Goal: Transaction & Acquisition: Purchase product/service

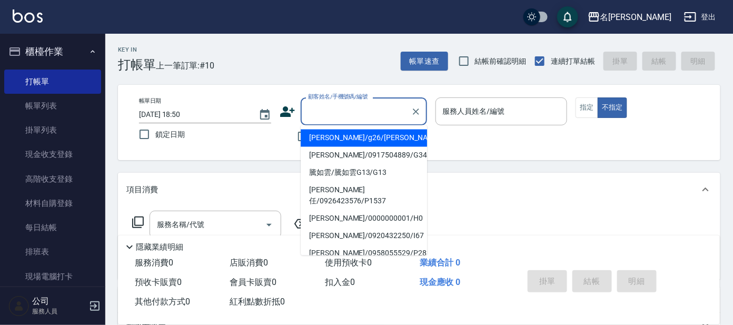
click at [362, 109] on input "顧客姓名/手機號碼/編號" at bounding box center [356, 111] width 101 height 18
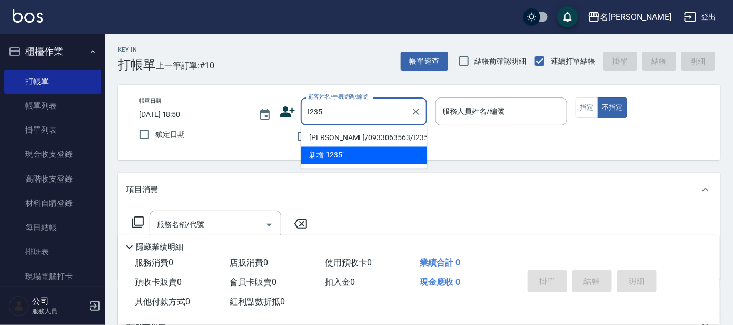
click at [340, 136] on li "[PERSON_NAME]/0933063563/I235" at bounding box center [364, 138] width 126 height 17
type input "[PERSON_NAME]/0933063563/I235"
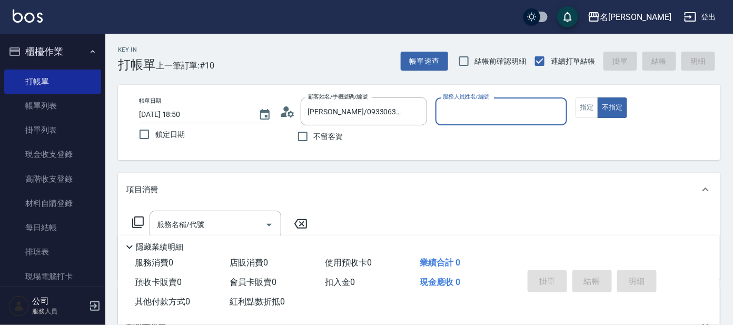
type input "Ada-9"
click at [286, 113] on icon at bounding box center [284, 114] width 6 height 5
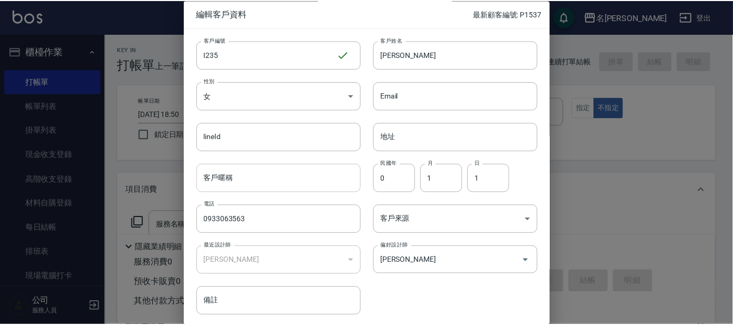
scroll to position [40, 0]
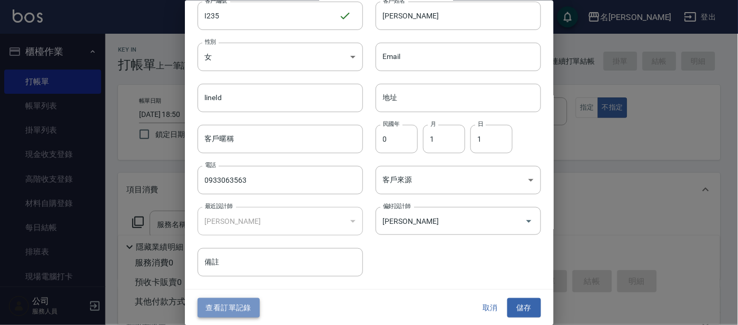
click at [236, 300] on button "查看訂單記錄" at bounding box center [229, 307] width 62 height 19
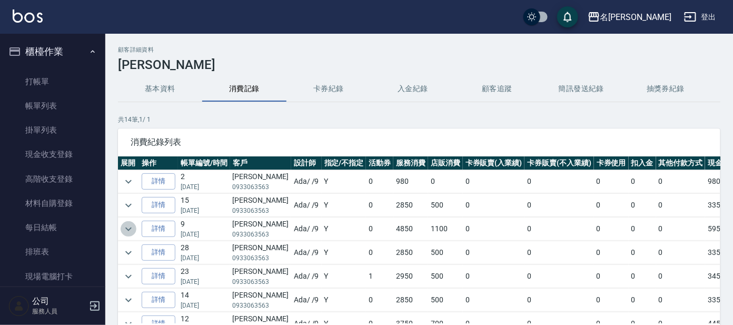
click at [127, 227] on icon "expand row" at bounding box center [128, 229] width 13 height 13
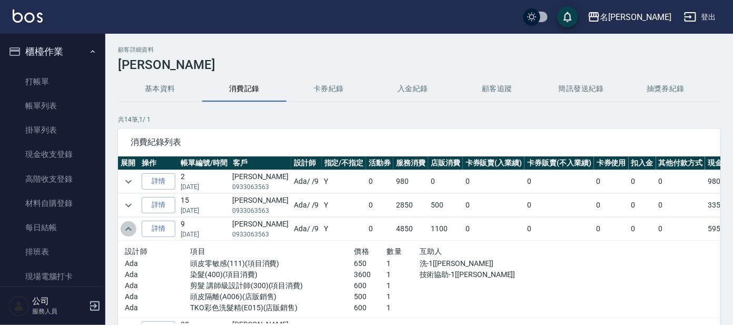
click at [126, 232] on icon "expand row" at bounding box center [128, 229] width 13 height 13
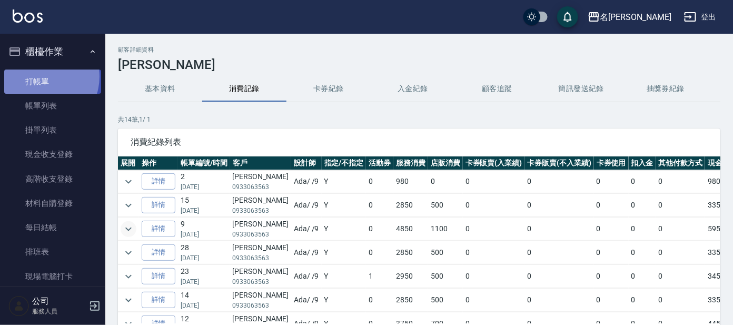
click at [40, 76] on link "打帳單" at bounding box center [52, 82] width 97 height 24
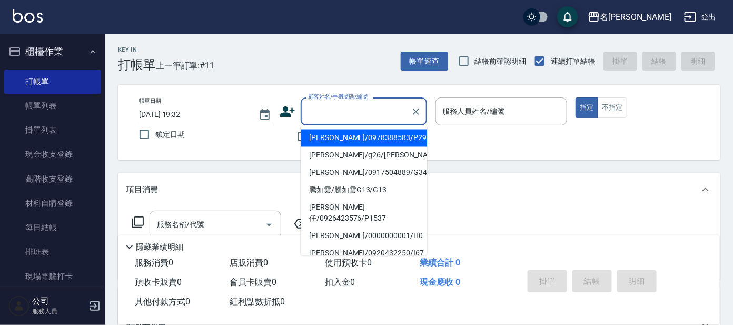
click at [320, 111] on input "顧客姓名/手機號碼/編號" at bounding box center [356, 111] width 101 height 18
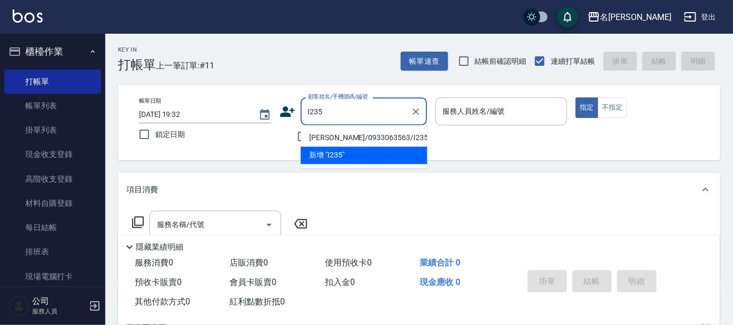
click at [360, 135] on li "[PERSON_NAME]/0933063563/I235" at bounding box center [364, 138] width 126 height 17
type input "[PERSON_NAME]/0933063563/I235"
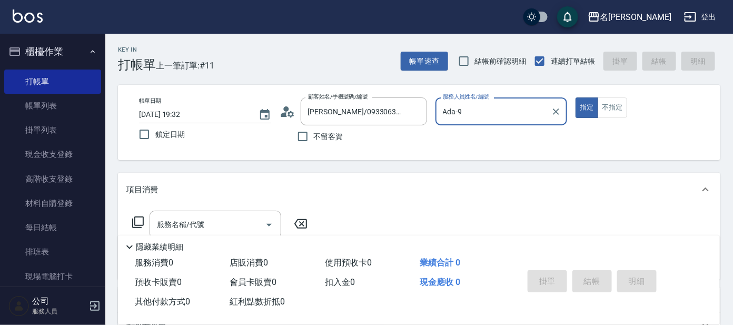
type input "Ada-9"
click at [136, 223] on icon at bounding box center [138, 222] width 13 height 13
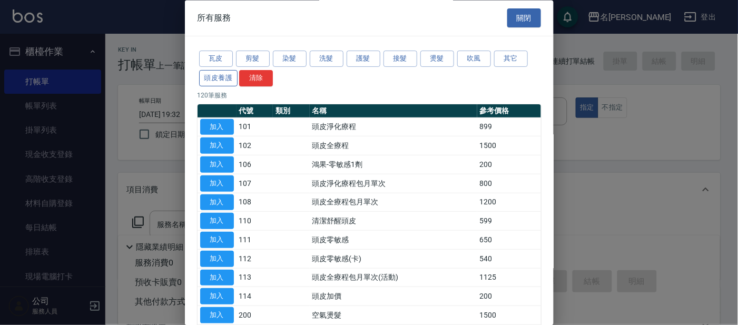
click at [218, 81] on button "頭皮養護" at bounding box center [218, 78] width 39 height 16
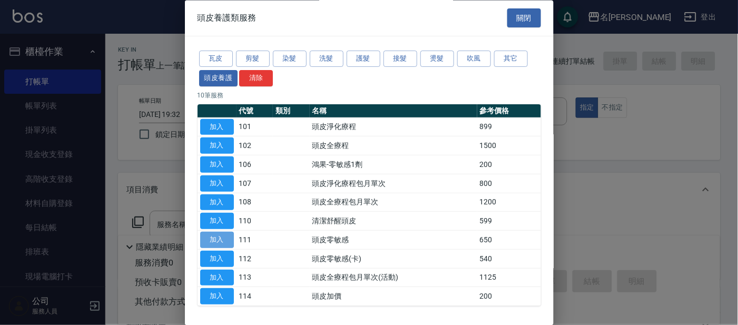
click at [220, 239] on button "加入" at bounding box center [217, 240] width 34 height 16
type input "頭皮零敏感(111)"
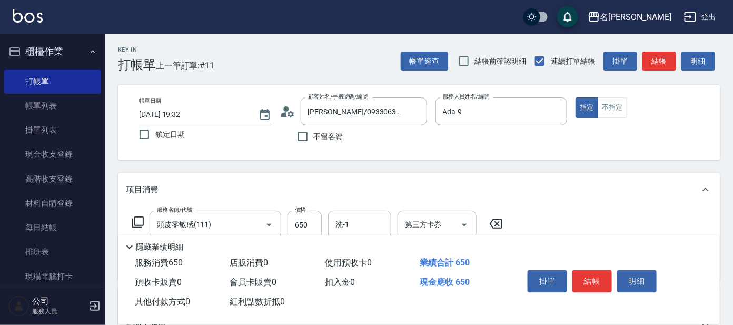
click at [140, 222] on icon at bounding box center [138, 222] width 13 height 13
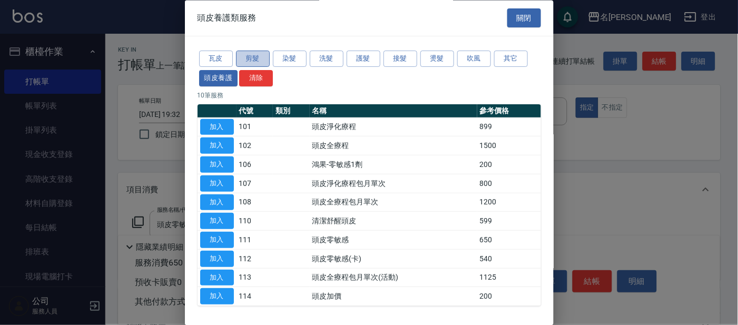
click at [248, 61] on button "剪髮" at bounding box center [253, 59] width 34 height 16
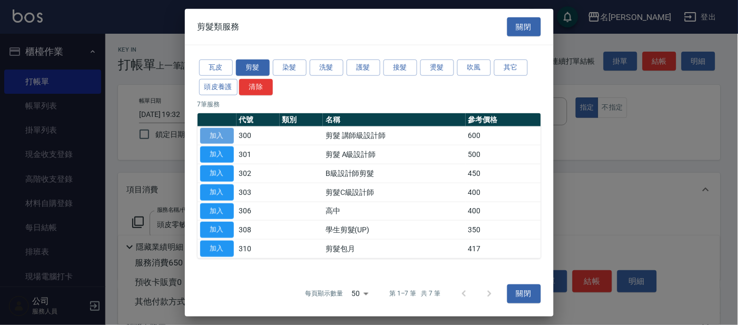
click at [224, 133] on button "加入" at bounding box center [217, 135] width 34 height 16
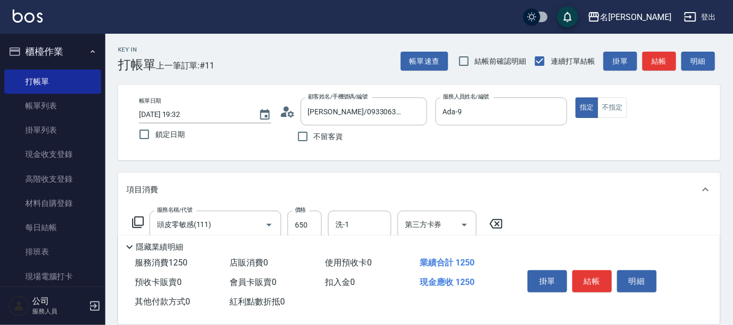
click at [136, 219] on icon at bounding box center [138, 222] width 13 height 13
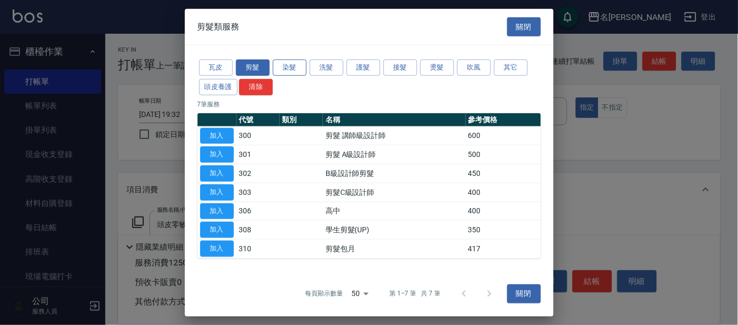
click at [302, 71] on button "染髮" at bounding box center [290, 68] width 34 height 16
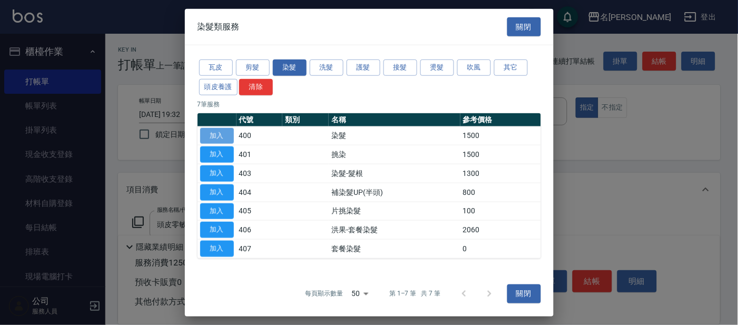
click at [225, 133] on button "加入" at bounding box center [217, 135] width 34 height 16
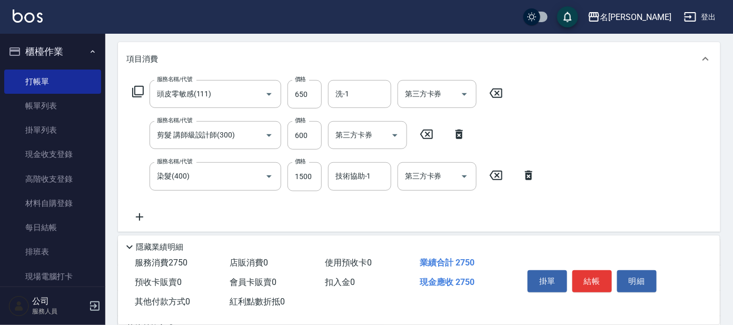
scroll to position [131, 0]
click at [310, 184] on input "1500" at bounding box center [305, 176] width 34 height 28
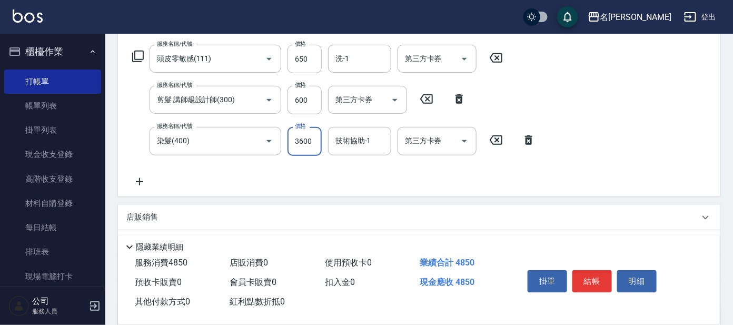
scroll to position [197, 0]
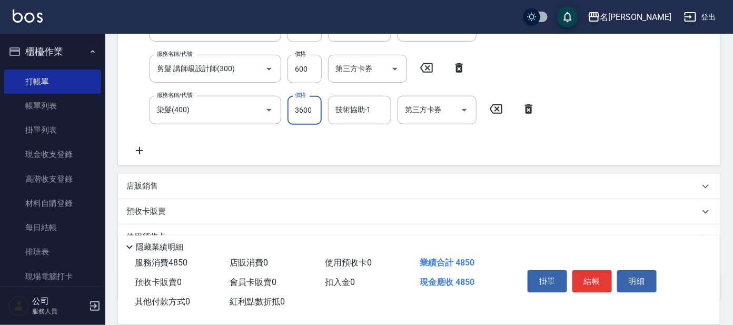
type input "3600"
click at [158, 181] on div "店販銷售" at bounding box center [412, 186] width 573 height 11
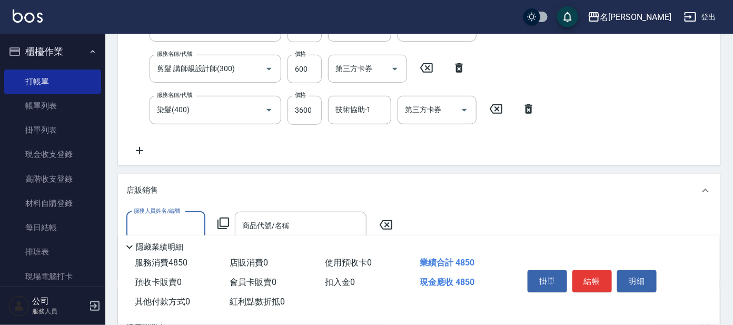
scroll to position [0, 0]
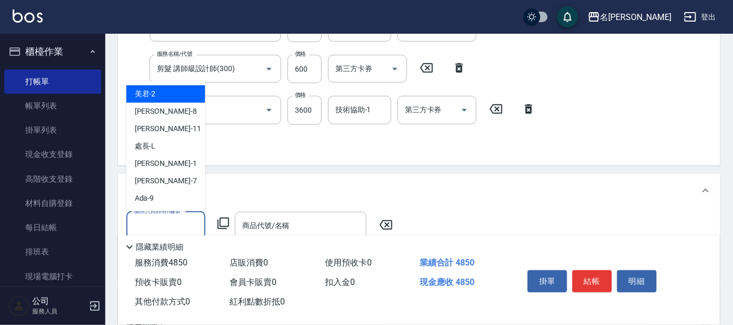
click at [152, 231] on input "服務人員姓名/編號" at bounding box center [166, 226] width 70 height 18
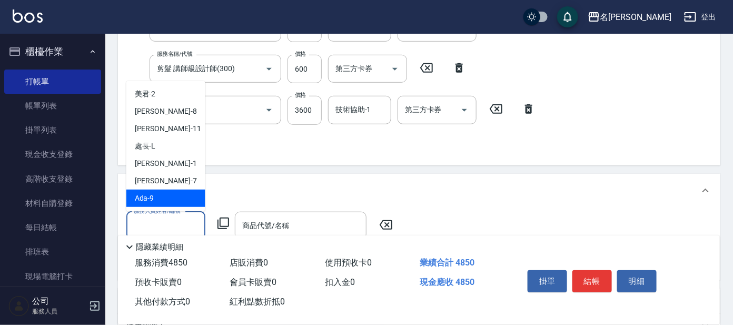
click at [151, 203] on span "Ada -9" at bounding box center [144, 198] width 19 height 11
type input "Ada-9"
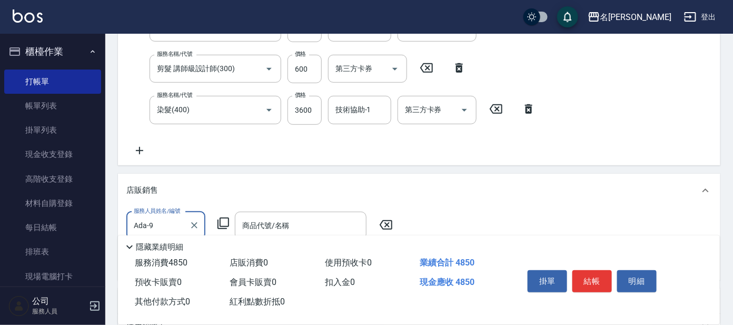
click at [221, 223] on icon at bounding box center [223, 223] width 13 height 13
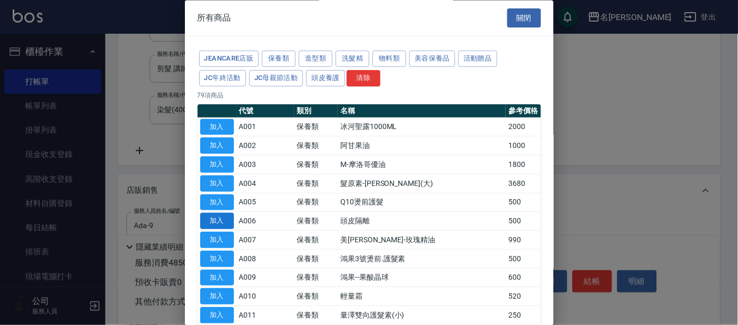
click at [223, 220] on button "加入" at bounding box center [217, 221] width 34 height 16
type input "頭皮隔離"
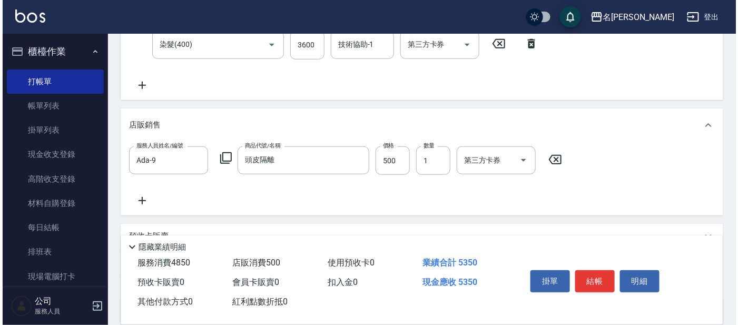
scroll to position [263, 0]
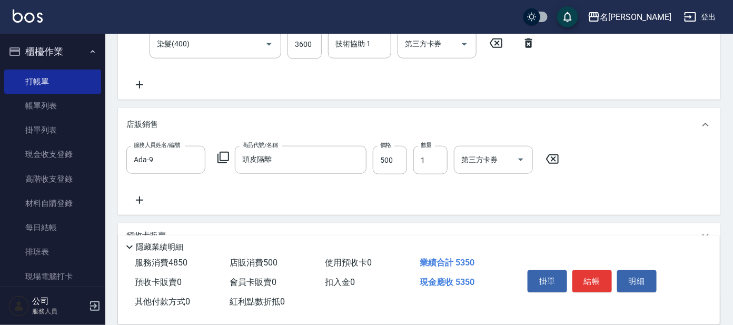
click at [138, 198] on icon at bounding box center [139, 200] width 26 height 13
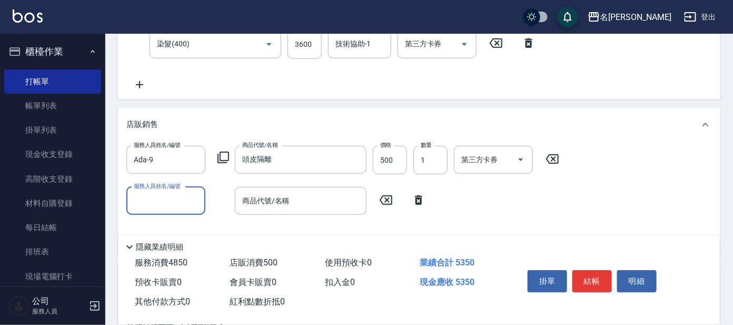
click at [179, 212] on div "服務人員姓名/編號" at bounding box center [165, 201] width 79 height 28
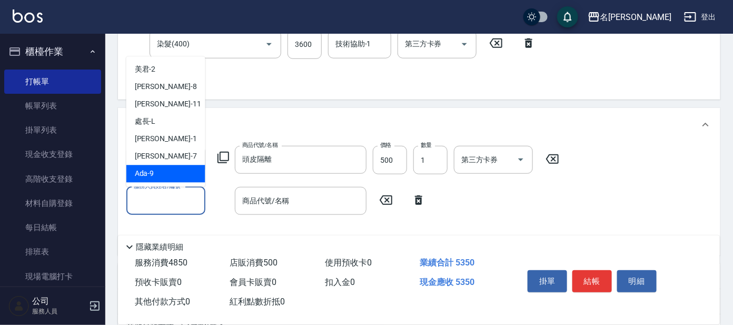
click at [170, 174] on div "Ada -9" at bounding box center [165, 173] width 79 height 17
type input "Ada-9"
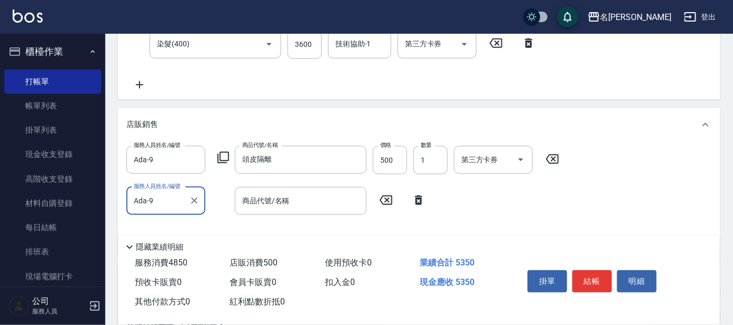
click at [224, 156] on icon at bounding box center [223, 157] width 13 height 13
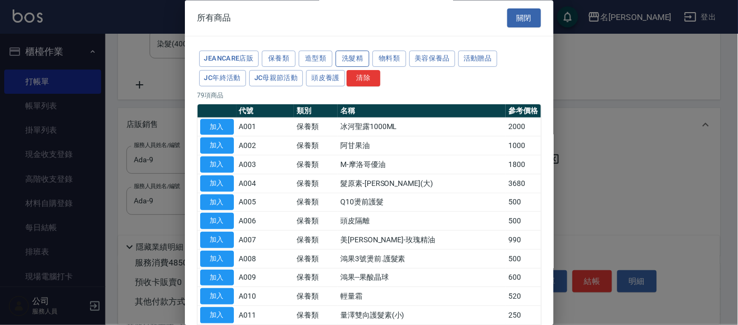
click at [346, 60] on button "洗髮精" at bounding box center [353, 59] width 34 height 16
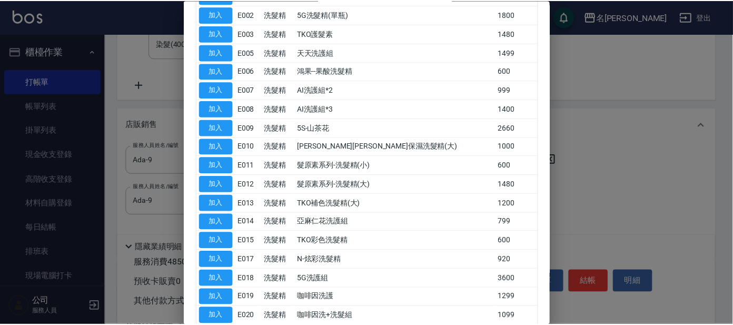
scroll to position [189, 0]
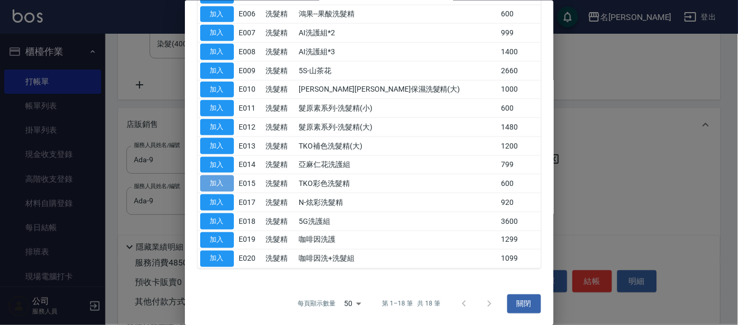
click at [211, 185] on button "加入" at bounding box center [217, 183] width 34 height 16
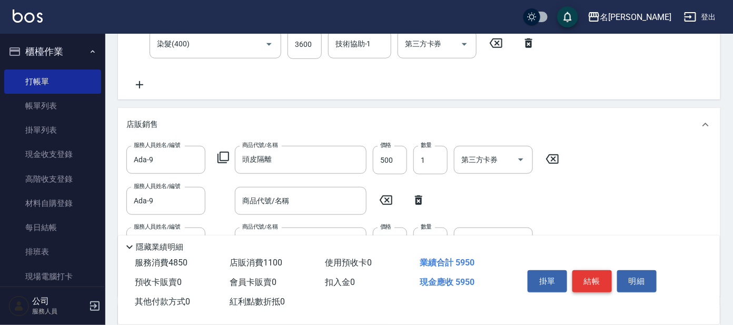
click at [587, 276] on button "結帳" at bounding box center [593, 281] width 40 height 22
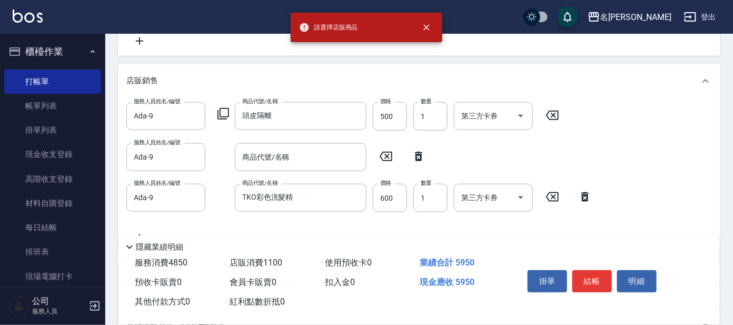
scroll to position [329, 0]
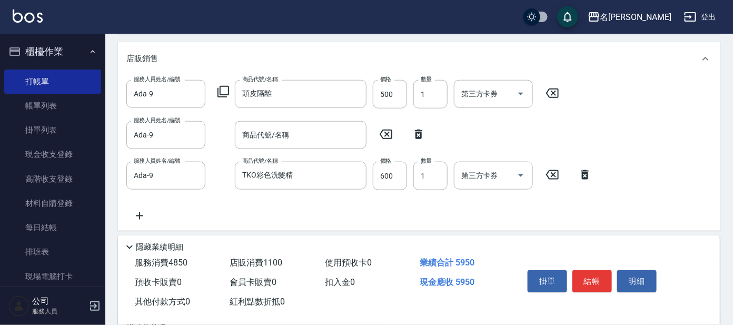
click at [421, 134] on icon at bounding box center [418, 134] width 7 height 9
type input "TKO彩色洗髮精"
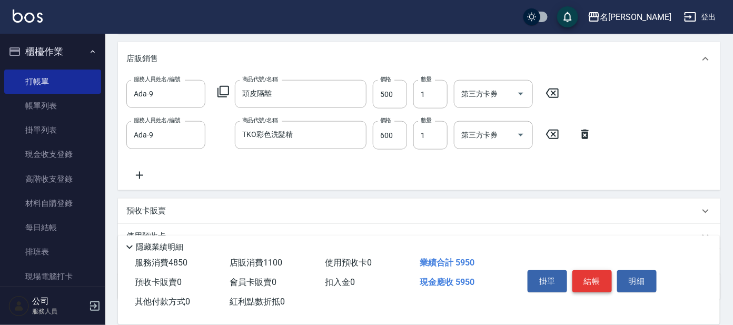
click at [600, 279] on button "結帳" at bounding box center [593, 281] width 40 height 22
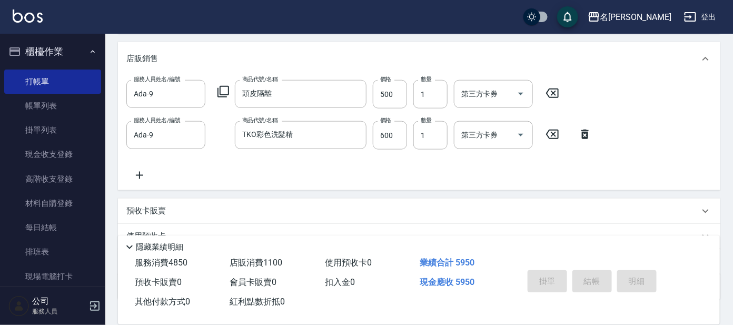
type input "[DATE] 19:34"
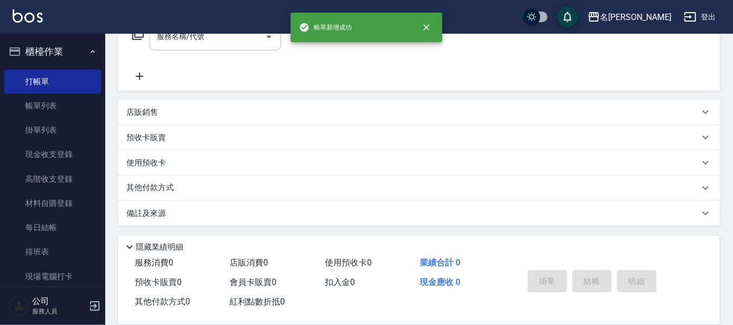
scroll to position [0, 0]
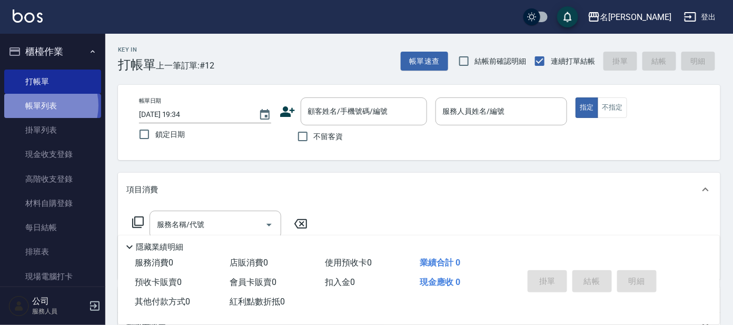
drag, startPoint x: 40, startPoint y: 105, endPoint x: 19, endPoint y: 112, distance: 21.0
click at [40, 105] on link "帳單列表" at bounding box center [52, 106] width 97 height 24
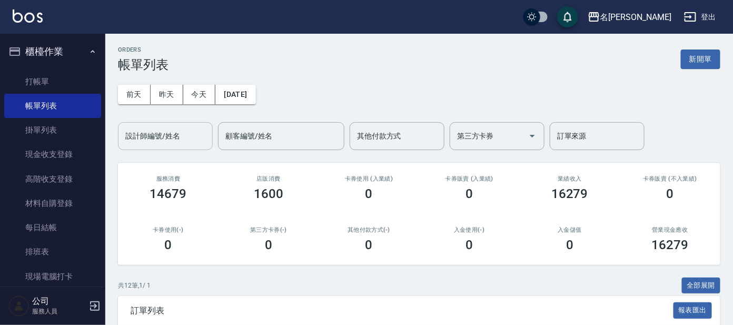
click at [146, 135] on input "設計師編號/姓名" at bounding box center [165, 136] width 85 height 18
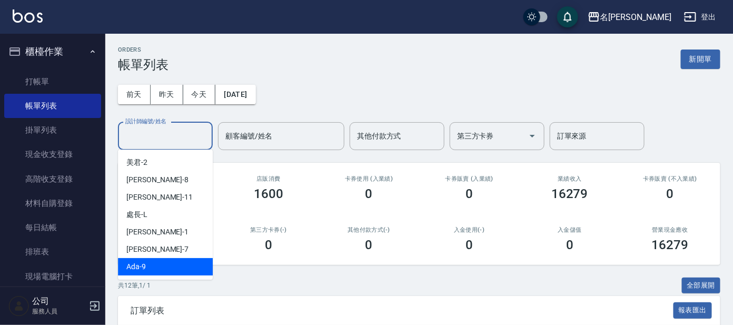
click at [138, 264] on span "Ada -9" at bounding box center [135, 266] width 19 height 11
type input "Ada-9"
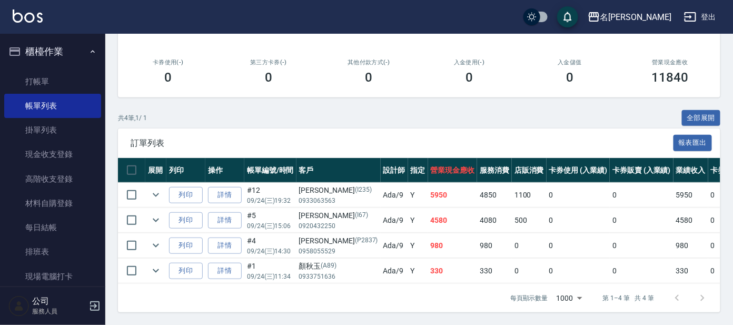
scroll to position [176, 0]
click at [50, 77] on link "打帳單" at bounding box center [52, 82] width 97 height 24
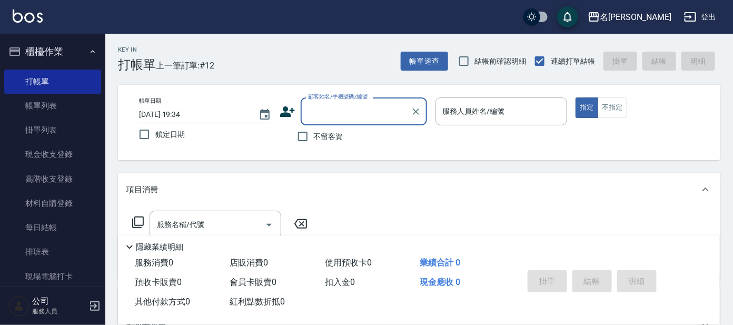
click at [310, 115] on input "顧客姓名/手機號碼/編號" at bounding box center [356, 111] width 101 height 18
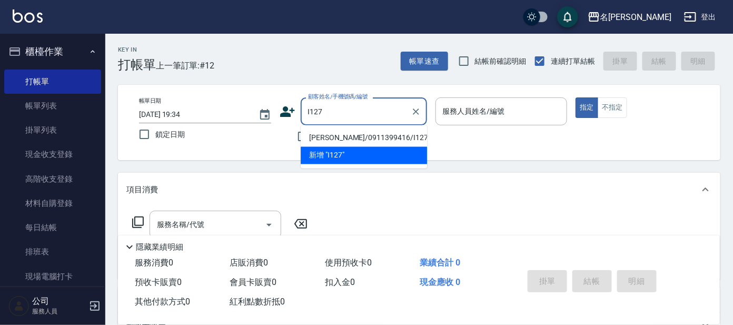
click at [330, 140] on li "[PERSON_NAME]/0911399416/I127" at bounding box center [364, 138] width 126 height 17
type input "[PERSON_NAME]/0911399416/I127"
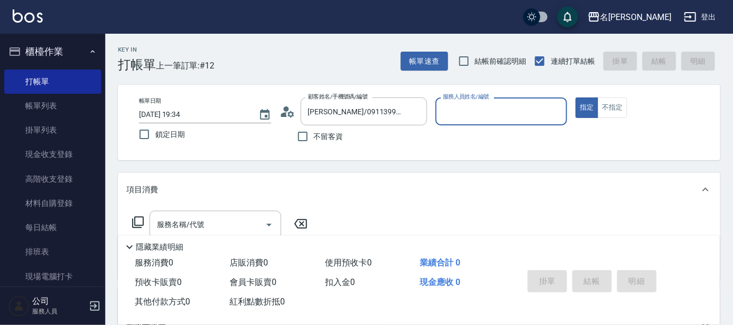
type input "Ada-9"
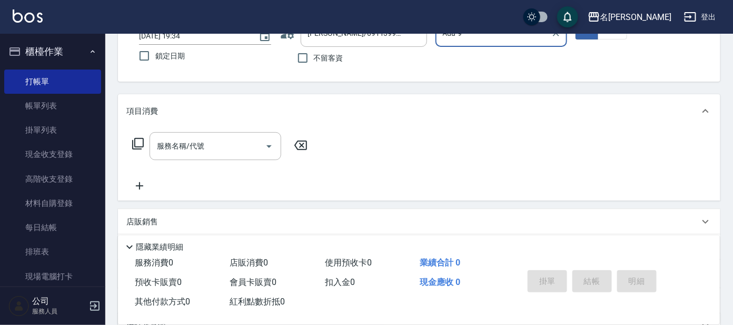
scroll to position [131, 0]
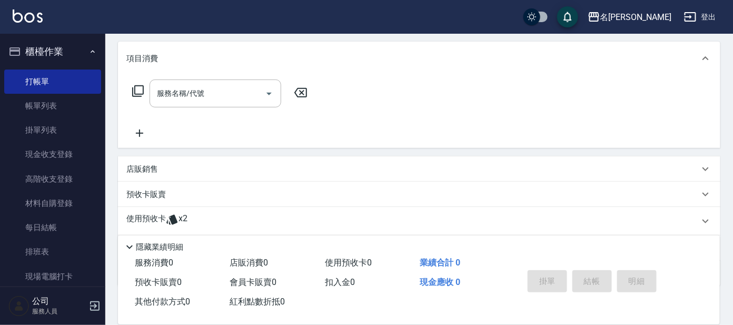
click at [140, 194] on p "預收卡販賣" at bounding box center [146, 194] width 40 height 11
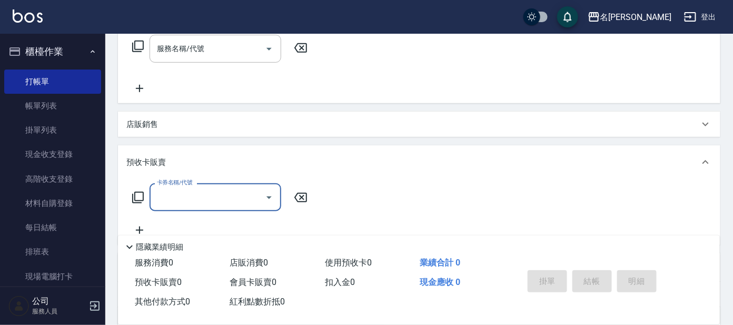
scroll to position [197, 0]
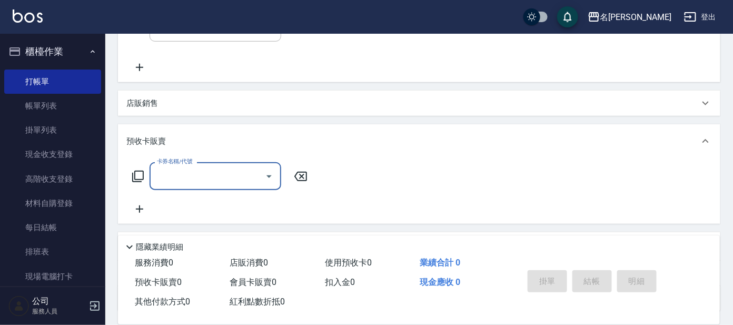
click at [191, 171] on input "卡券名稱/代號" at bounding box center [207, 176] width 106 height 18
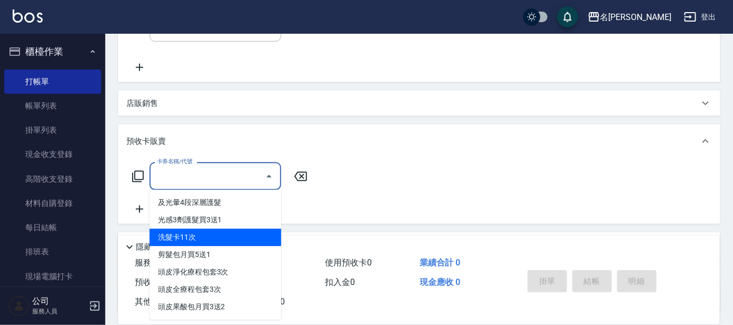
scroll to position [131, 0]
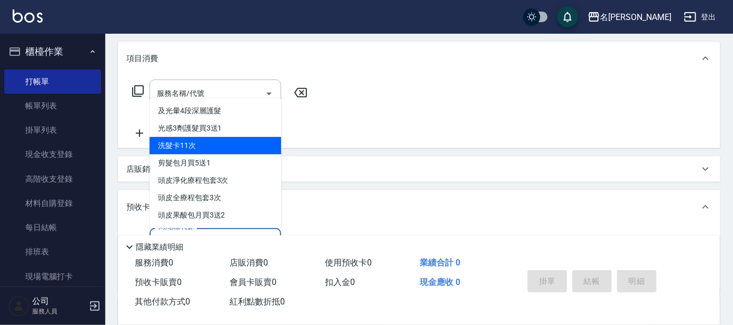
click at [370, 117] on div "服務名稱/代號 服務名稱/代號" at bounding box center [419, 111] width 603 height 73
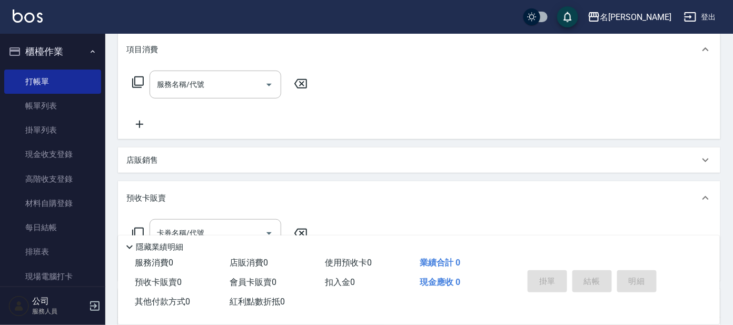
scroll to position [197, 0]
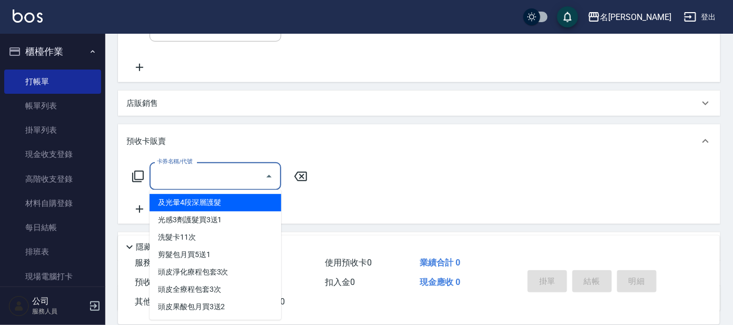
click at [172, 174] on input "卡券名稱/代號" at bounding box center [207, 176] width 106 height 18
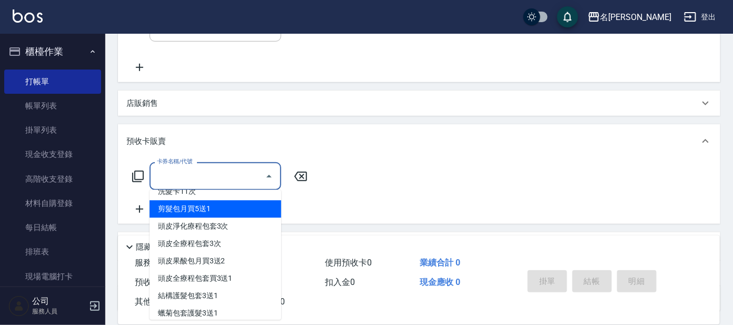
scroll to position [65, 0]
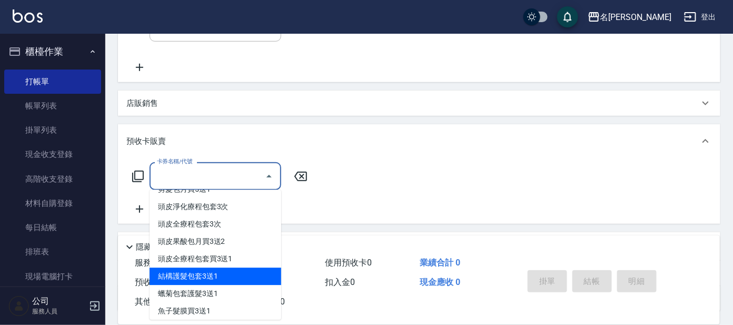
click at [214, 273] on span "結構護髮包套3送1" at bounding box center [216, 276] width 132 height 17
type input "結構護髮包套3送1(996)"
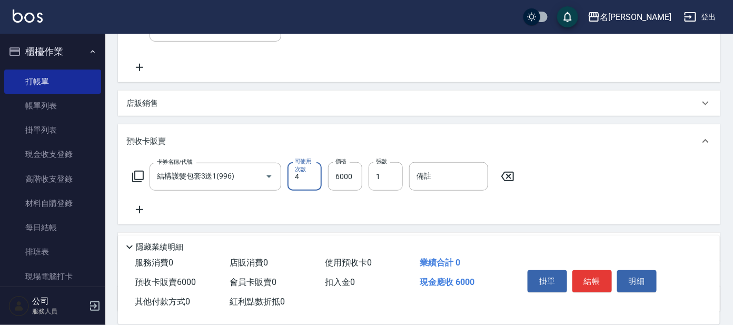
click at [597, 275] on button "結帳" at bounding box center [593, 281] width 40 height 22
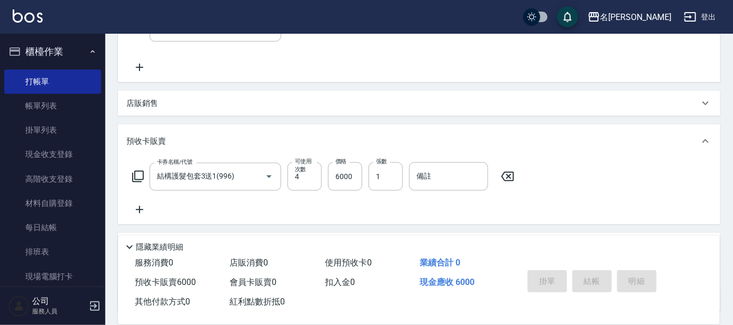
type input "[DATE] 19:35"
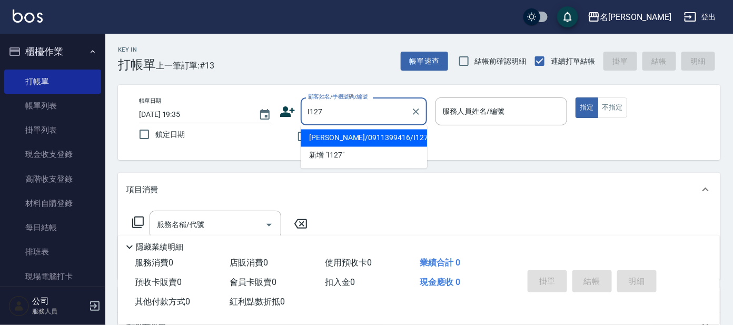
click at [381, 137] on li "[PERSON_NAME]/0911399416/I127" at bounding box center [364, 138] width 126 height 17
type input "[PERSON_NAME]/0911399416/I127"
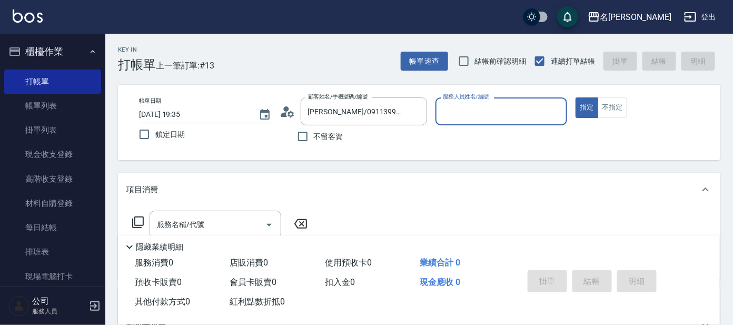
type input "Ada-9"
click at [134, 221] on icon at bounding box center [138, 223] width 12 height 12
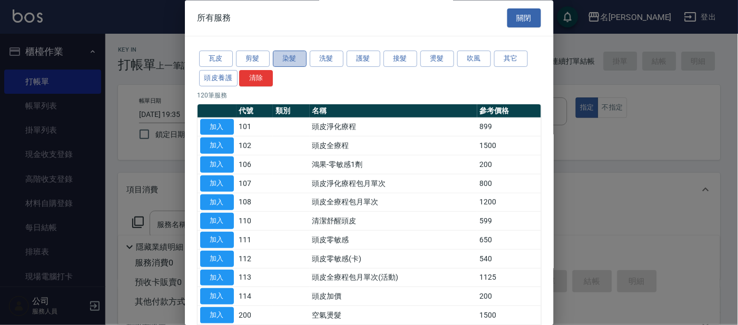
click at [292, 59] on button "染髮" at bounding box center [290, 59] width 34 height 16
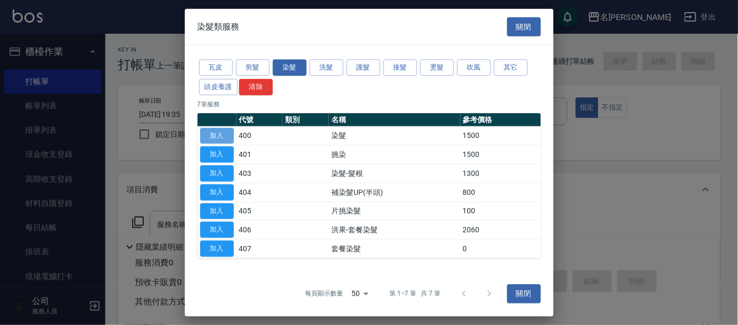
click at [217, 134] on button "加入" at bounding box center [217, 135] width 34 height 16
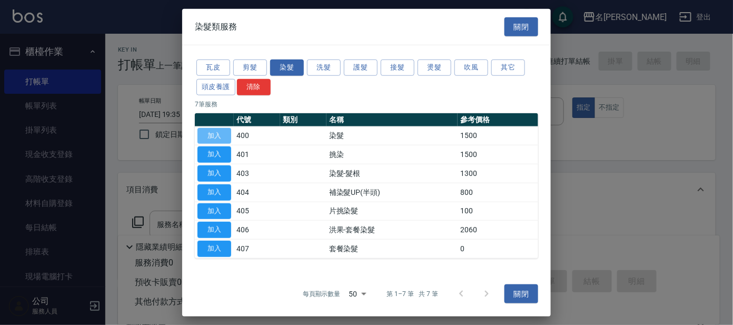
type input "染髮(400)"
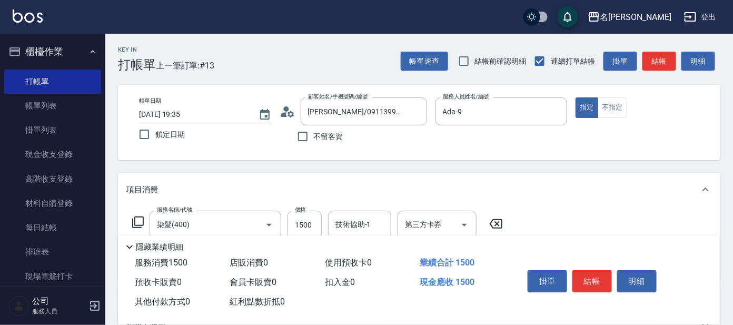
click at [138, 221] on icon at bounding box center [138, 222] width 13 height 13
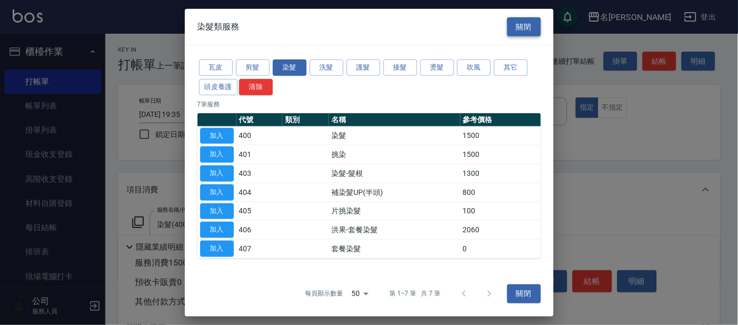
click at [529, 25] on button "關閉" at bounding box center [524, 26] width 34 height 19
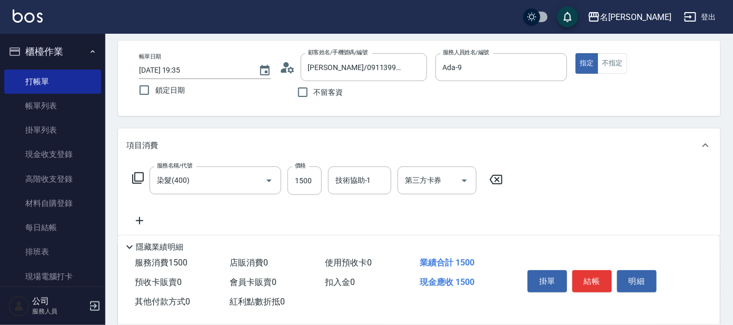
scroll to position [65, 0]
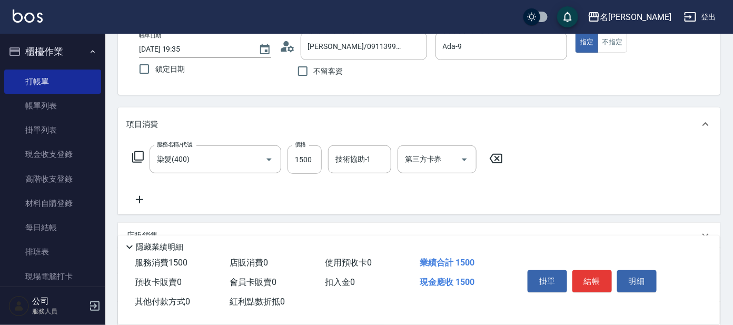
click at [135, 155] on icon at bounding box center [138, 157] width 12 height 12
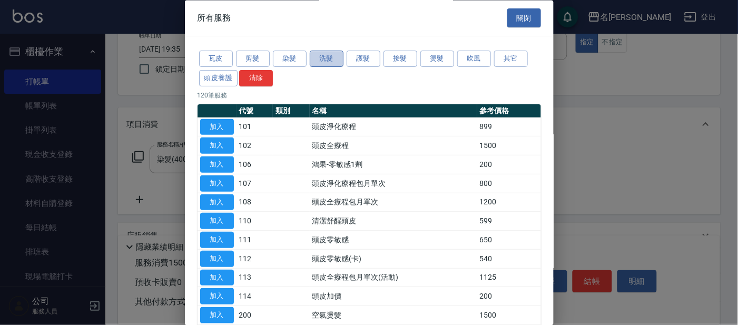
click at [337, 55] on button "洗髮" at bounding box center [327, 59] width 34 height 16
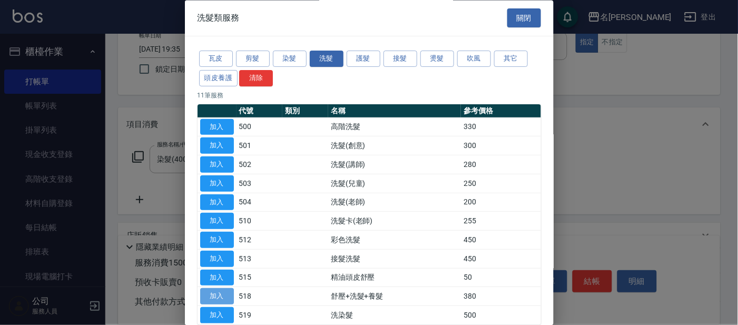
click at [209, 295] on button "加入" at bounding box center [217, 297] width 34 height 16
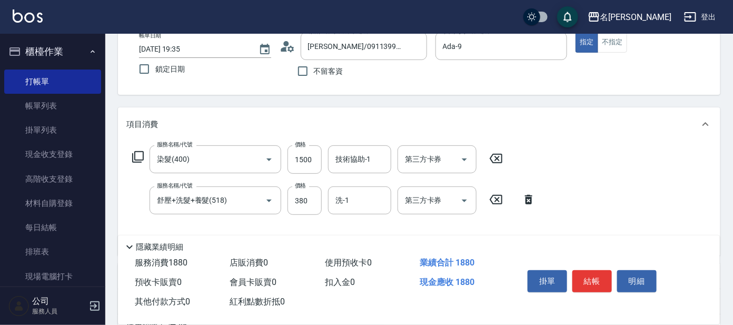
scroll to position [197, 0]
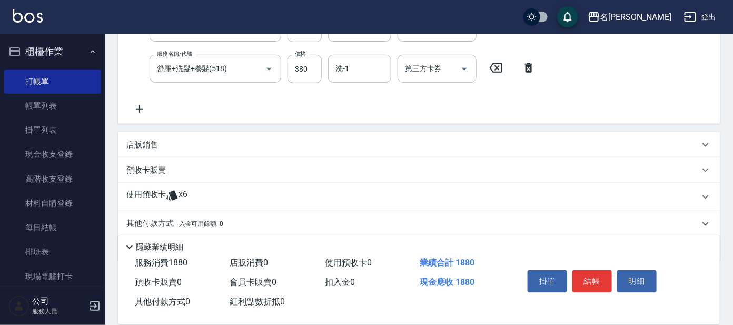
click at [241, 191] on div "使用預收卡 x6" at bounding box center [412, 197] width 573 height 16
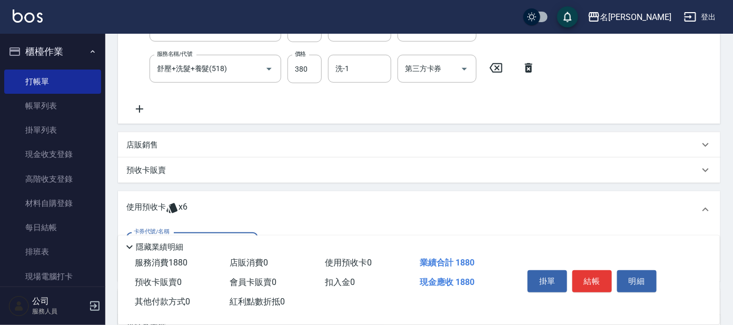
scroll to position [0, 0]
click at [201, 237] on div "隱藏業績明細" at bounding box center [419, 245] width 602 height 18
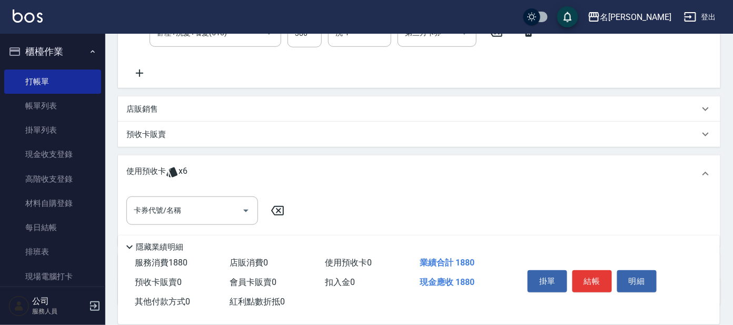
scroll to position [263, 0]
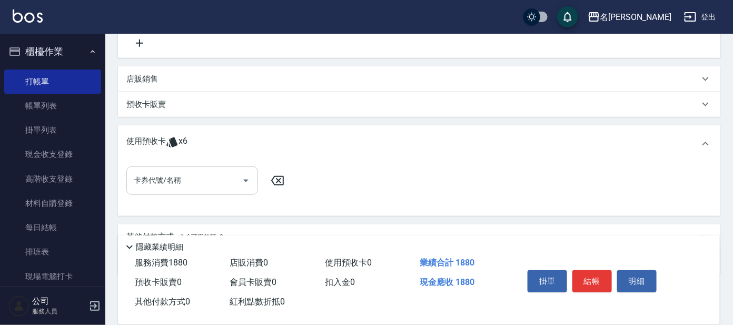
click at [230, 176] on input "卡券代號/名稱" at bounding box center [184, 180] width 106 height 18
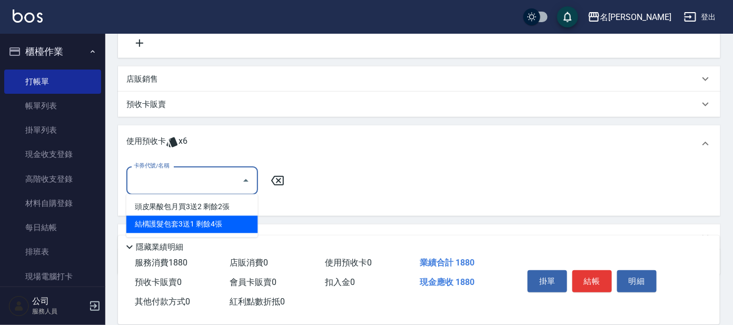
click at [211, 225] on div "結構護髮包套3送1 剩餘4張" at bounding box center [192, 224] width 132 height 17
type input "結構護髮包套3送1"
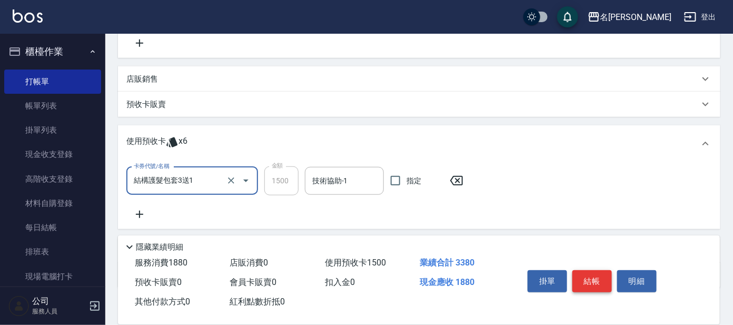
click at [594, 279] on button "結帳" at bounding box center [593, 281] width 40 height 22
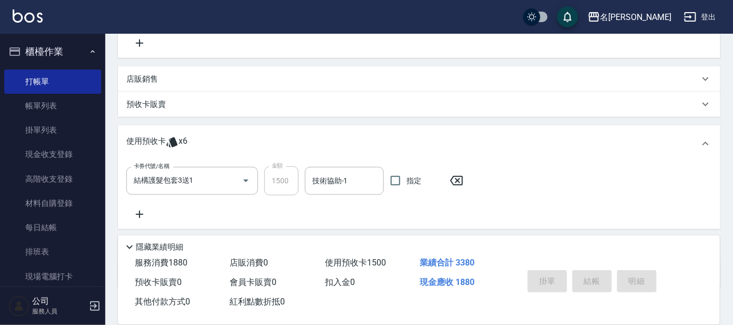
type input "[DATE] 19:36"
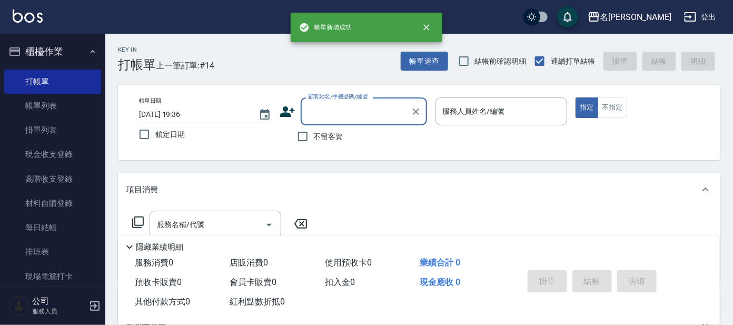
drag, startPoint x: 50, startPoint y: 109, endPoint x: 98, endPoint y: 106, distance: 48.5
click at [50, 109] on link "帳單列表" at bounding box center [52, 106] width 97 height 24
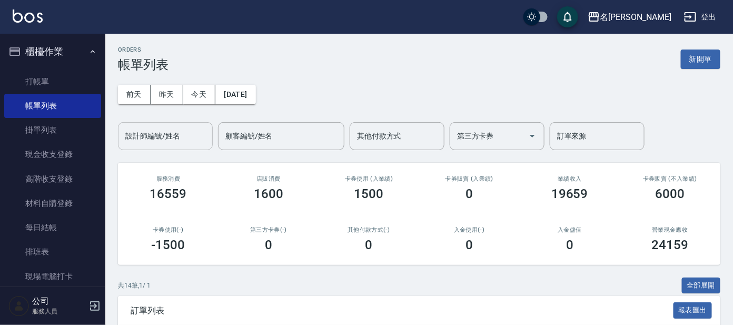
click at [173, 137] on input "設計師編號/姓名" at bounding box center [165, 136] width 85 height 18
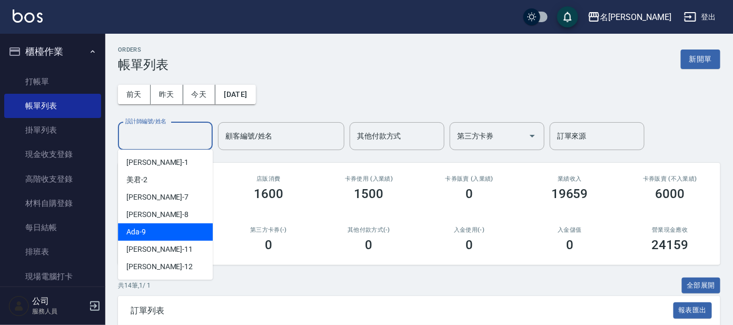
click at [164, 232] on div "Ada -9" at bounding box center [165, 231] width 95 height 17
type input "Ada-9"
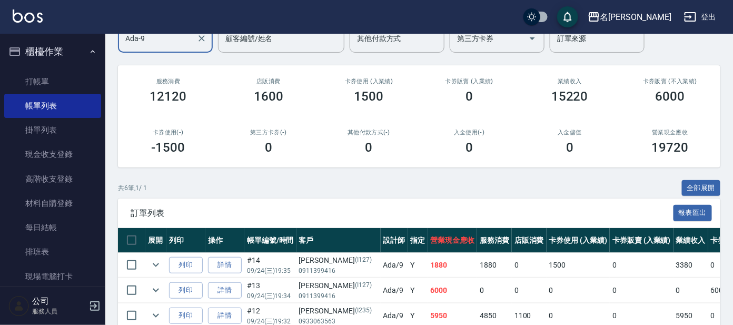
scroll to position [65, 0]
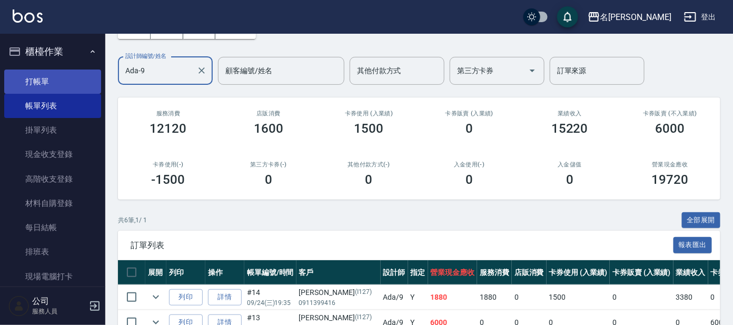
click at [47, 85] on link "打帳單" at bounding box center [52, 82] width 97 height 24
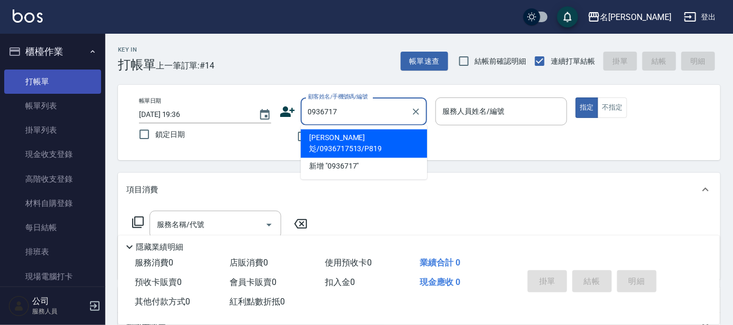
type input "[PERSON_NAME]彣/0936717513/P819"
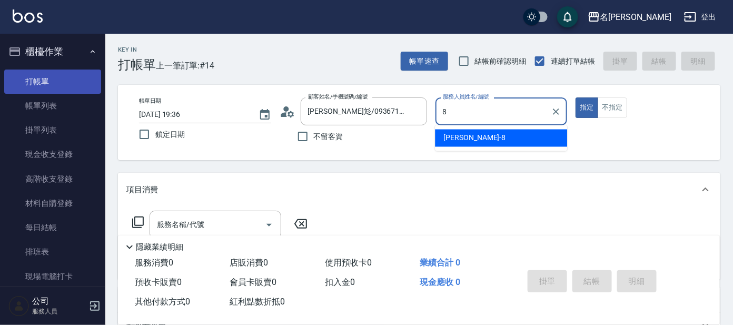
type input "[PERSON_NAME]-8"
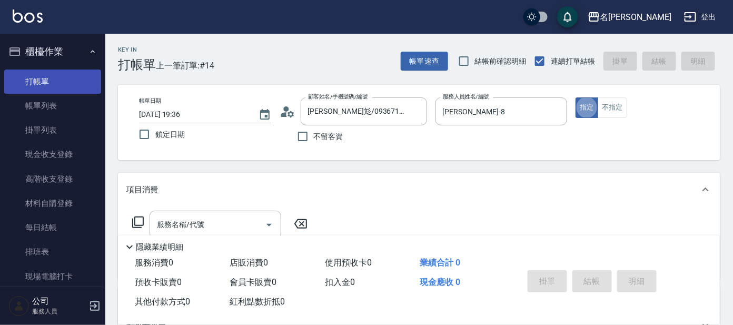
type button "true"
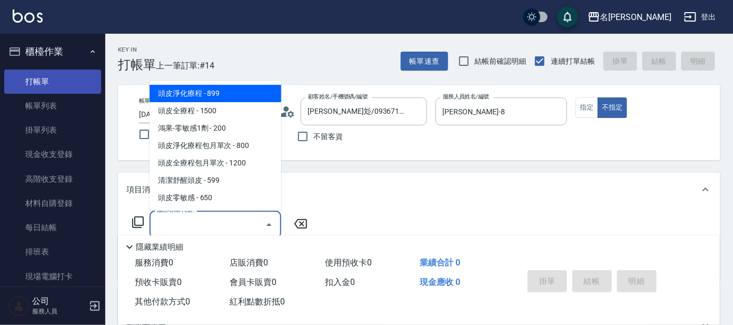
type input "頭皮淨化療程(101)"
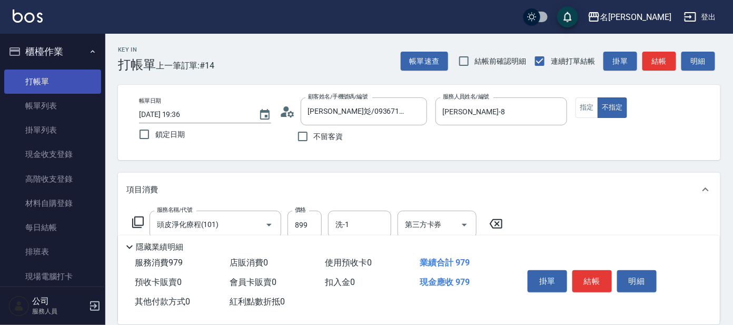
type input "快速修護(800)"
type input "[PERSON_NAME]-8"
type input "剪髮C級設計師(303)"
type input "100"
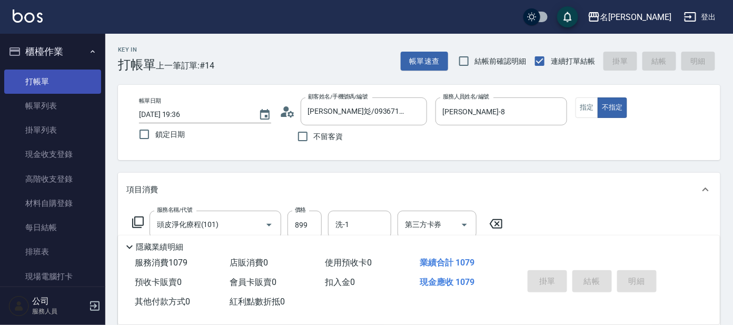
type input "[DATE] 19:47"
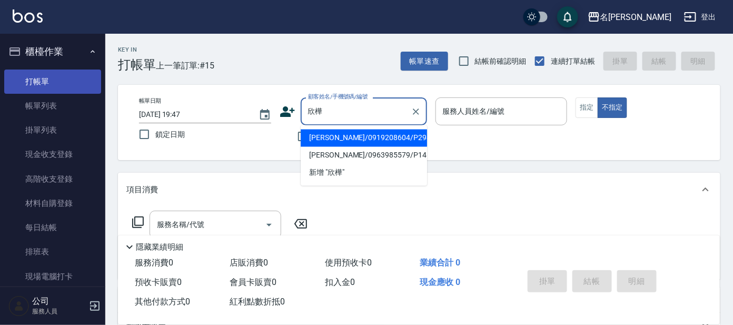
type input "[PERSON_NAME]/0919208604/P2985"
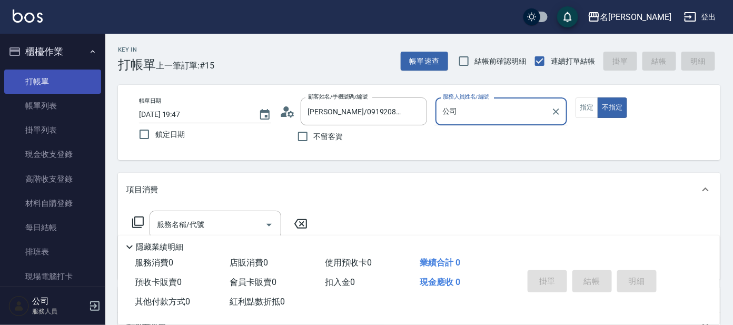
type input "公"
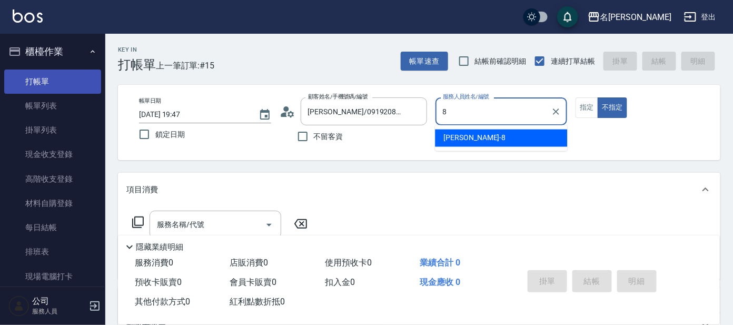
type input "[PERSON_NAME]-8"
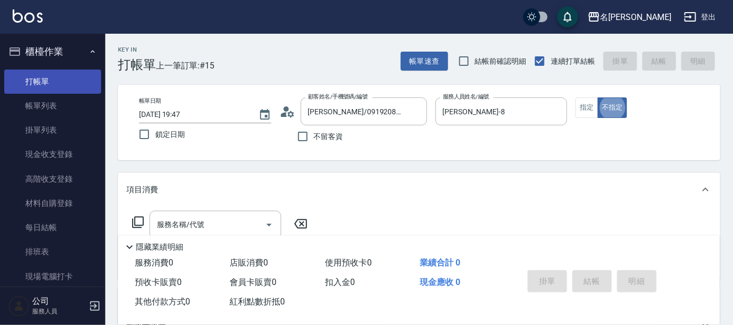
type button "false"
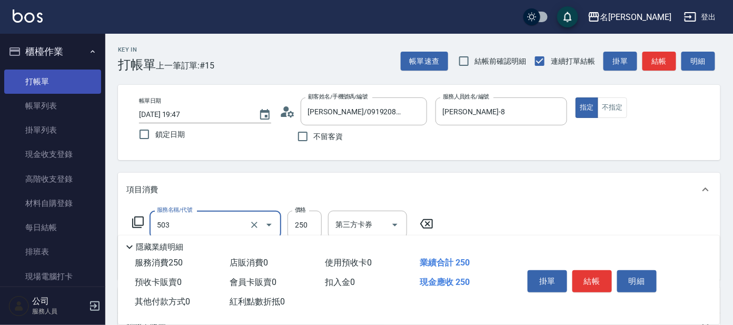
type input "洗髮(兒童)(503)"
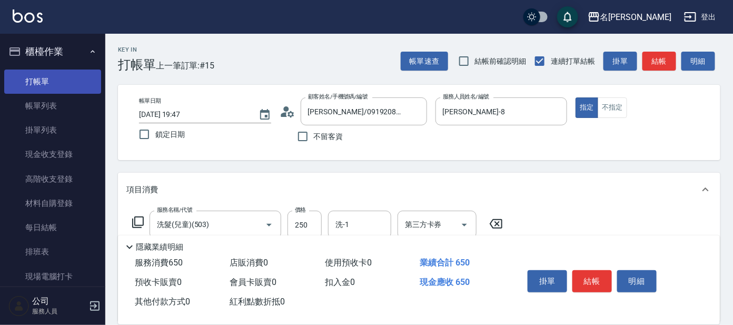
type input "剪髮C級設計師(303)"
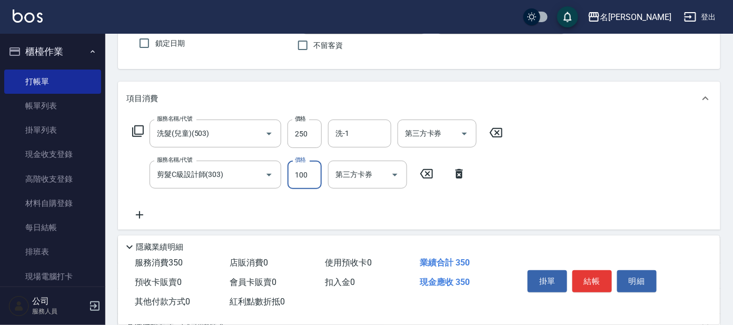
scroll to position [131, 0]
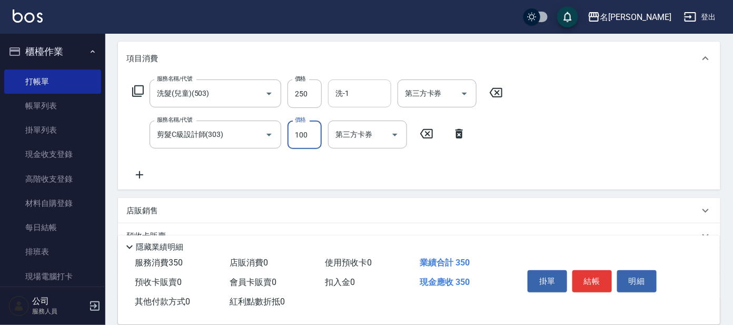
type input "100"
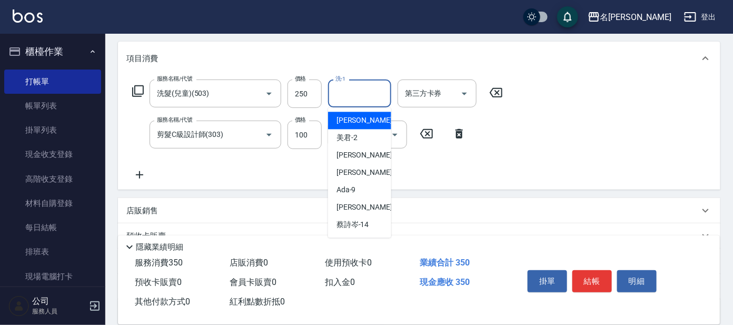
click at [356, 88] on input "洗-1" at bounding box center [360, 93] width 54 height 18
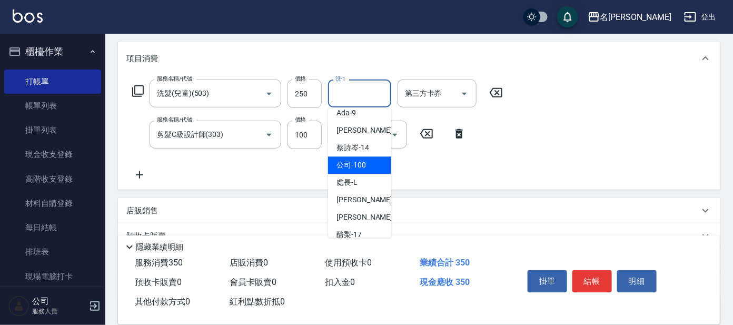
scroll to position [87, 0]
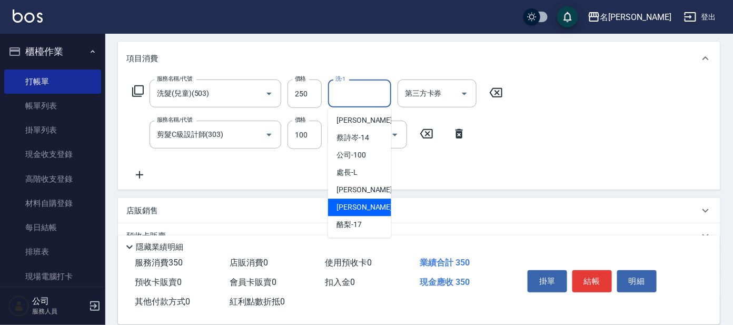
click at [367, 203] on span "[PERSON_NAME] -13" at bounding box center [370, 207] width 66 height 11
type input "[PERSON_NAME]-13"
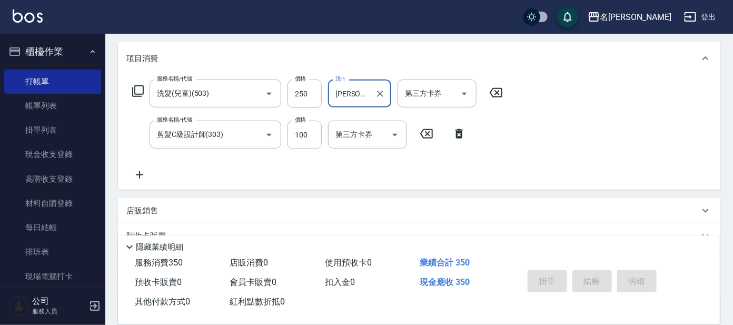
type input "[DATE] 19:48"
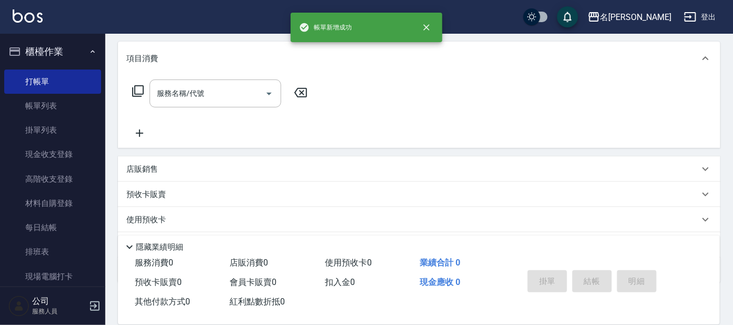
scroll to position [0, 0]
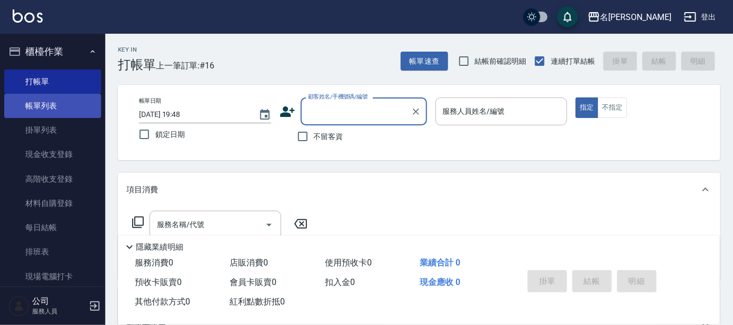
click at [60, 107] on link "帳單列表" at bounding box center [52, 106] width 97 height 24
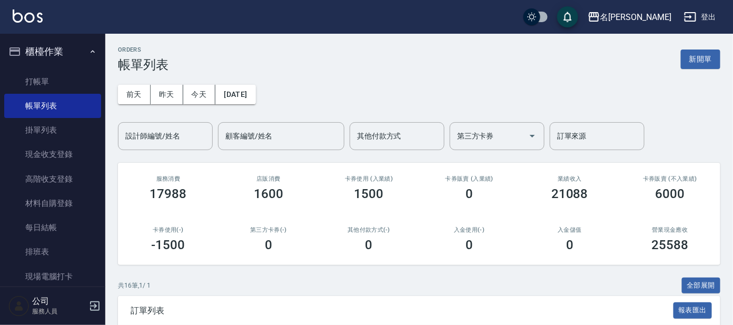
click at [158, 140] on div "設計師編號/姓名 設計師編號/姓名" at bounding box center [165, 136] width 95 height 28
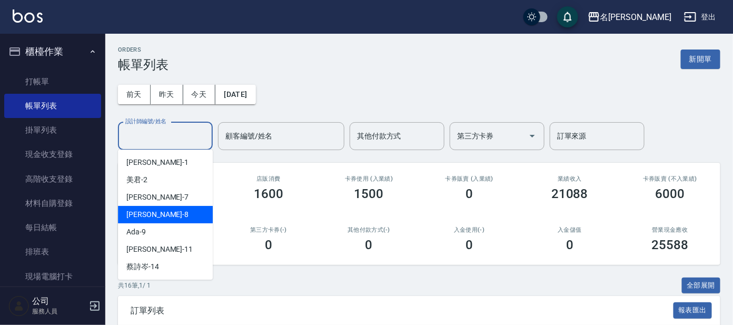
click at [165, 209] on div "[PERSON_NAME] -8" at bounding box center [165, 214] width 95 height 17
type input "[PERSON_NAME]-8"
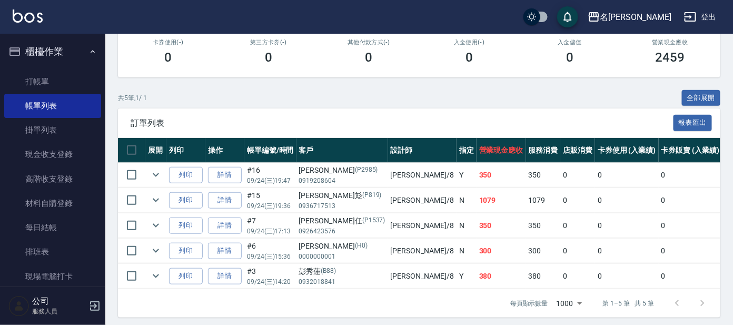
scroll to position [197, 0]
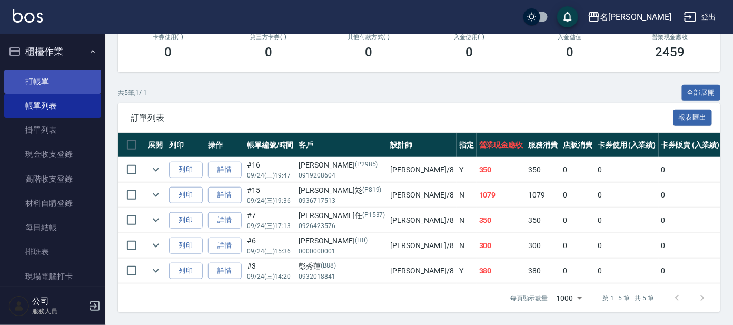
click at [62, 79] on link "打帳單" at bounding box center [52, 82] width 97 height 24
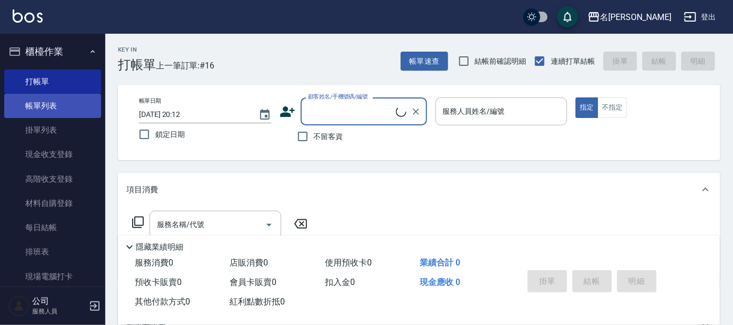
click at [65, 107] on link "帳單列表" at bounding box center [52, 106] width 97 height 24
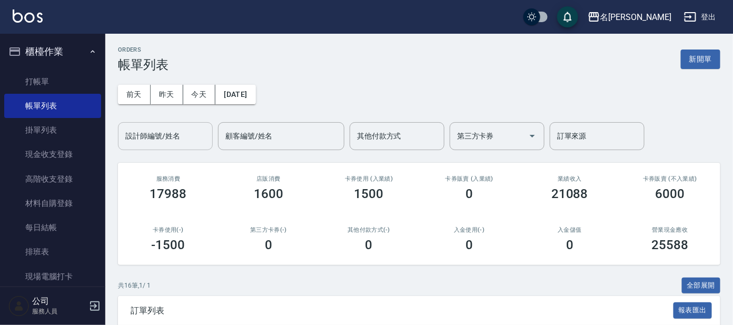
drag, startPoint x: 171, startPoint y: 133, endPoint x: 172, endPoint y: 142, distance: 8.5
click at [171, 134] on div "設計師編號/姓名 設計師編號/姓名" at bounding box center [165, 136] width 95 height 28
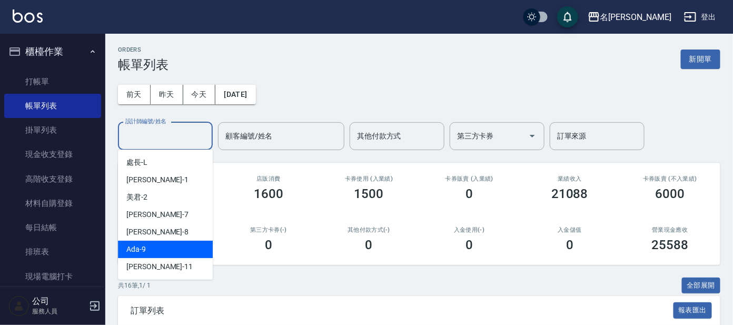
click at [173, 249] on div "Ada -9" at bounding box center [165, 249] width 95 height 17
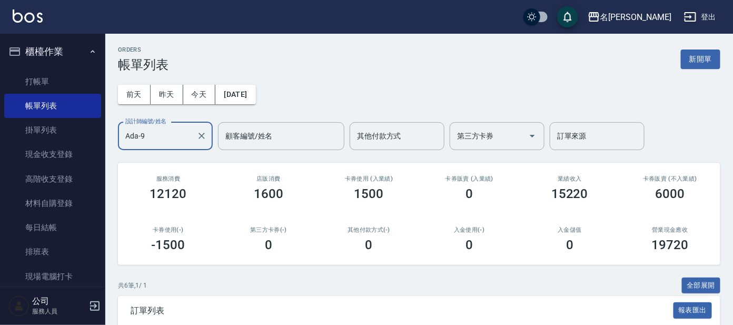
click at [182, 125] on div "Ada-9 設計師編號/姓名" at bounding box center [165, 136] width 95 height 28
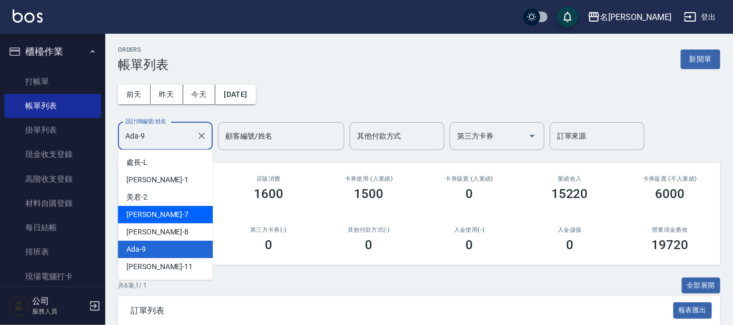
click at [168, 214] on div "[PERSON_NAME] -7" at bounding box center [165, 214] width 95 height 17
type input "[PERSON_NAME]-7"
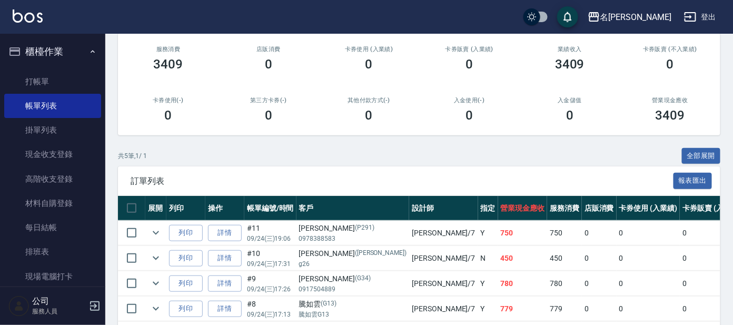
scroll to position [202, 0]
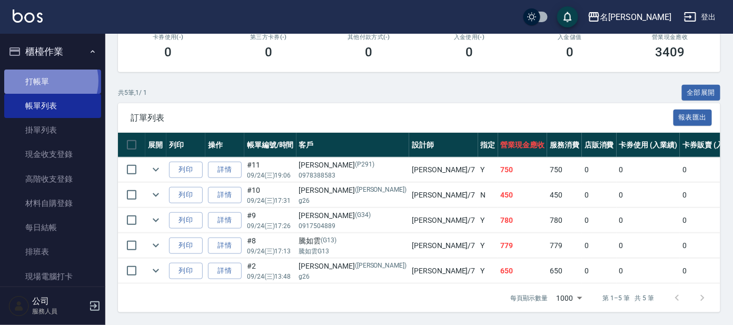
click at [50, 81] on link "打帳單" at bounding box center [52, 82] width 97 height 24
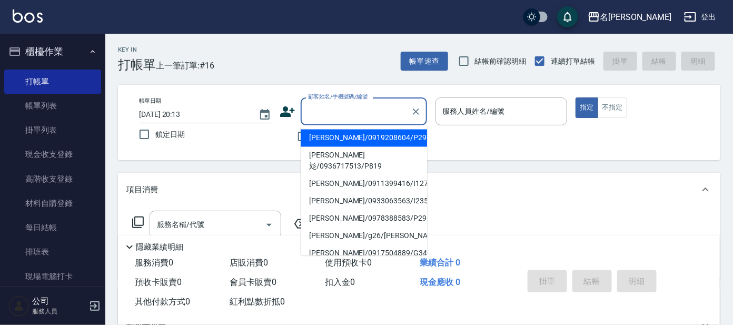
click at [350, 105] on input "顧客姓名/手機號碼/編號" at bounding box center [356, 111] width 101 height 18
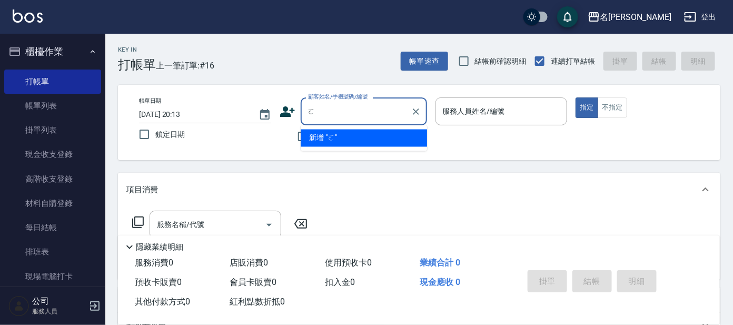
type input "1"
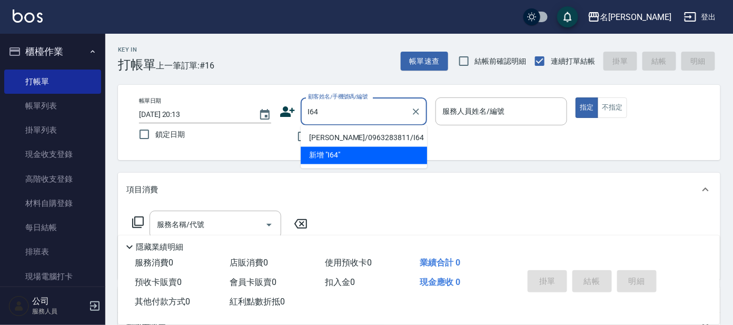
type input "[PERSON_NAME]/0963283811/I64"
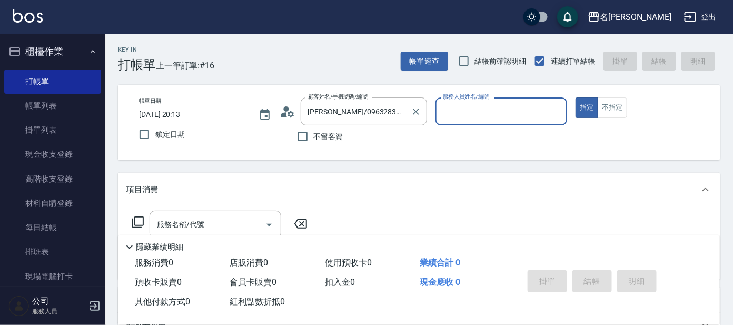
type input "Ada-9"
click at [576, 97] on button "指定" at bounding box center [587, 107] width 23 height 21
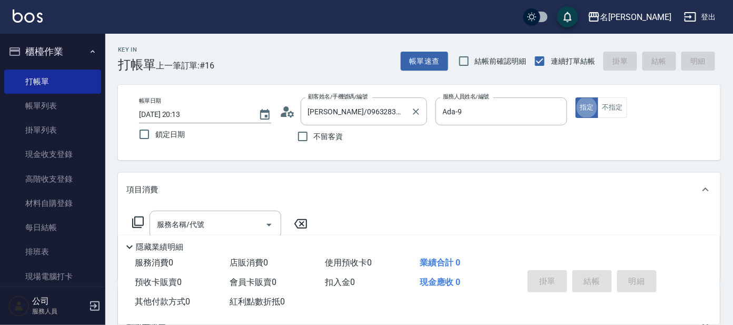
type button "true"
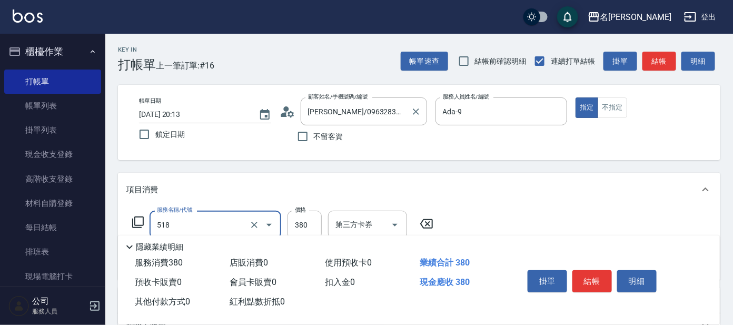
type input "舒壓+洗髮+養髮(518)"
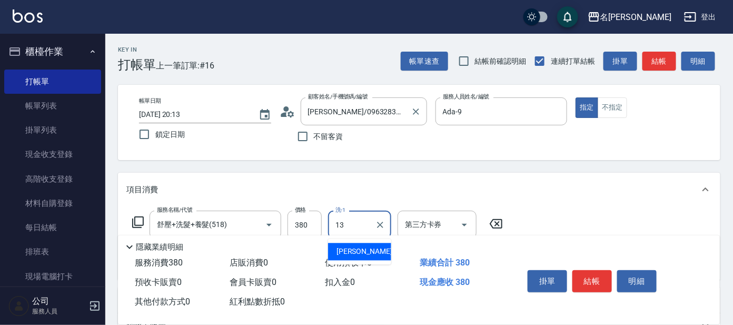
type input "[PERSON_NAME]-13"
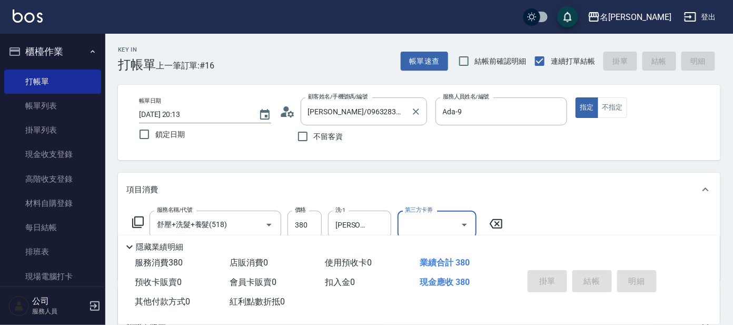
type input "[DATE] 20:14"
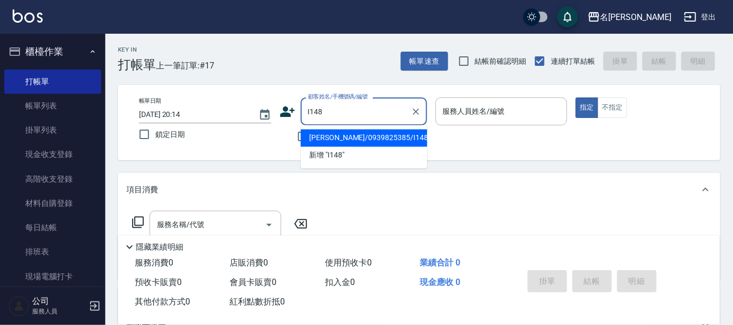
type input "[PERSON_NAME]/0939825385/I148"
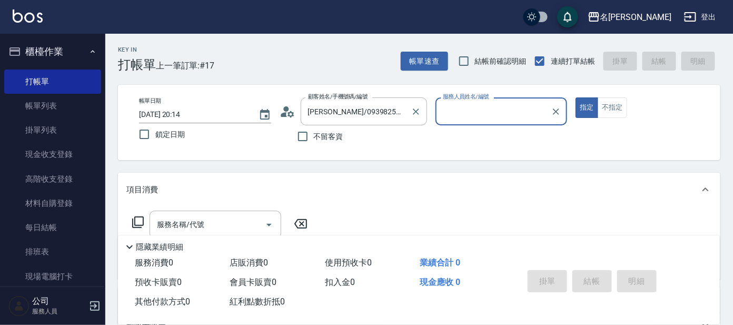
type input "Ada-9"
click at [576, 97] on button "指定" at bounding box center [587, 107] width 23 height 21
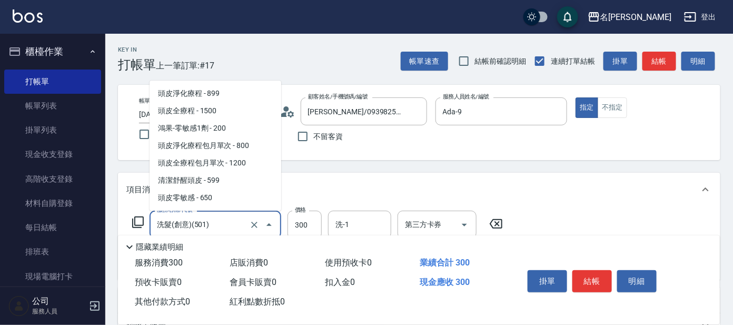
click at [208, 225] on input "洗髮(創意)(501)" at bounding box center [200, 224] width 93 height 18
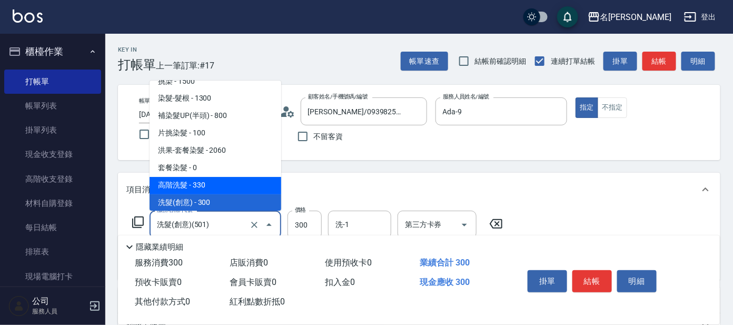
click at [202, 182] on span "高階洗髮 - 330" at bounding box center [216, 185] width 132 height 17
type input "高階洗髮(500)"
type input "330"
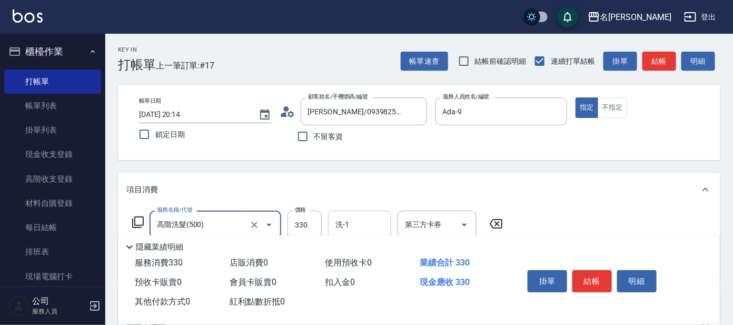
click at [361, 223] on input "洗-1" at bounding box center [360, 224] width 54 height 18
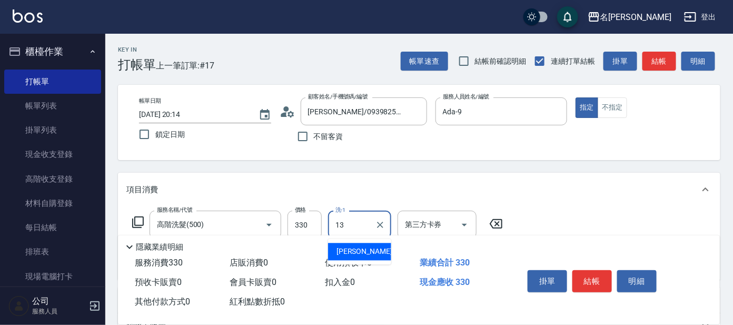
type input "[PERSON_NAME]-13"
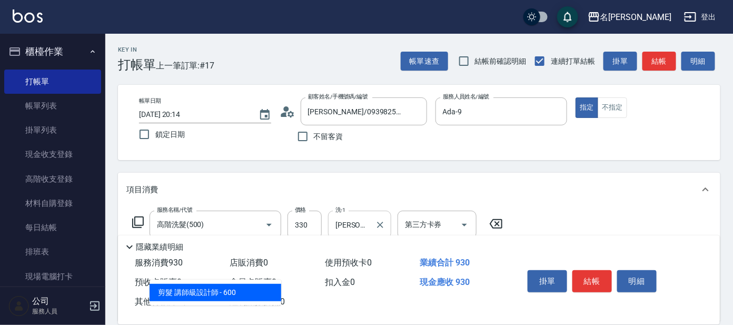
type input "剪髮 講師級設計師(300)"
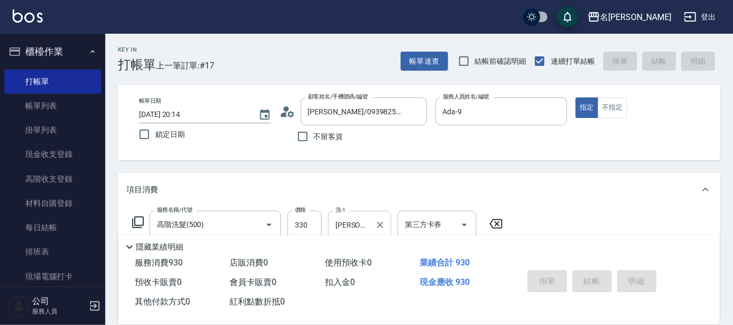
type input "[DATE] 20:15"
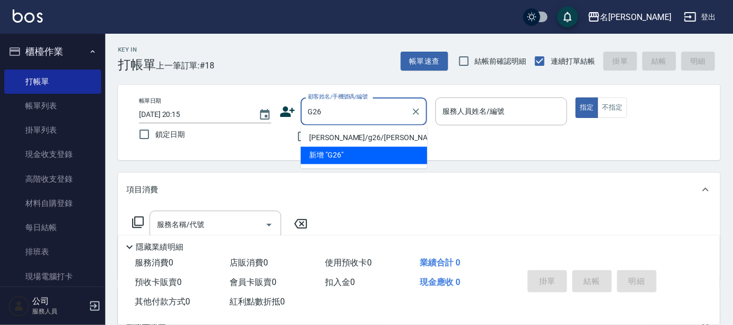
type input "[PERSON_NAME]/g26/[PERSON_NAME]"
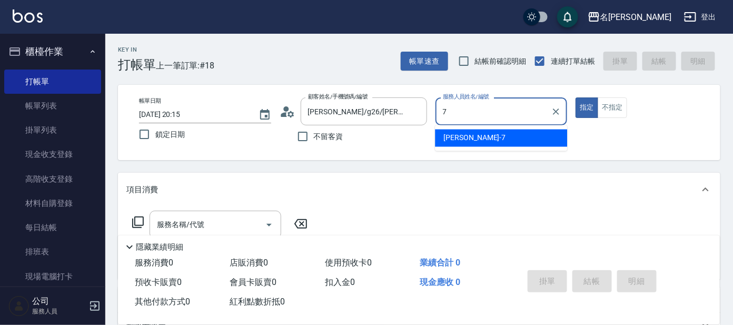
type input "[PERSON_NAME]-7"
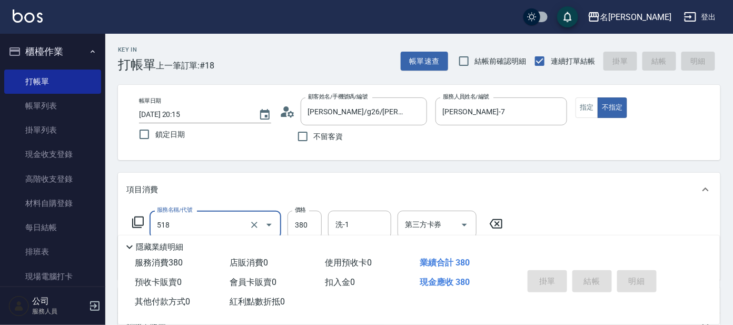
type input "518"
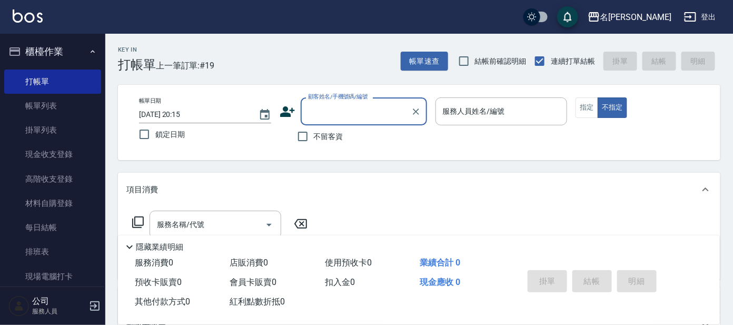
click at [350, 223] on div "服務名稱/代號 服務名稱/代號" at bounding box center [419, 243] width 603 height 73
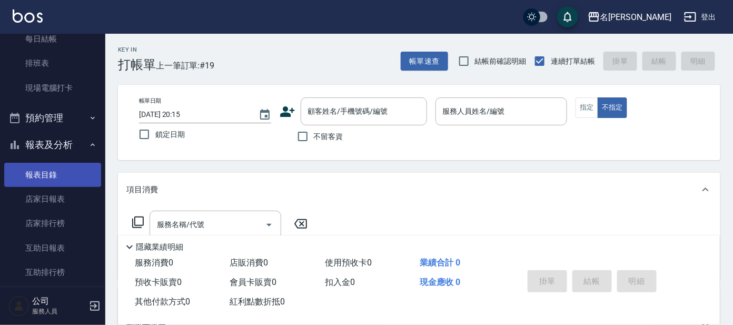
scroll to position [197, 0]
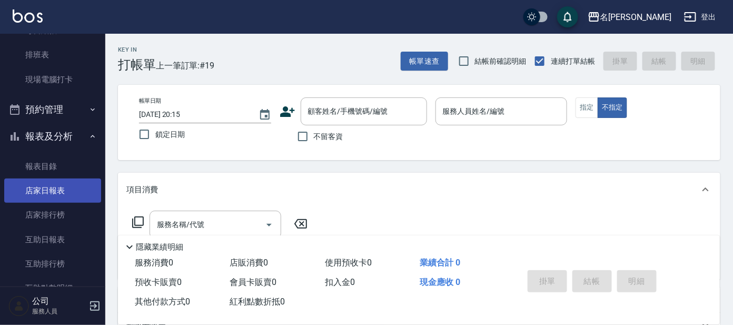
click at [58, 192] on link "店家日報表" at bounding box center [52, 191] width 97 height 24
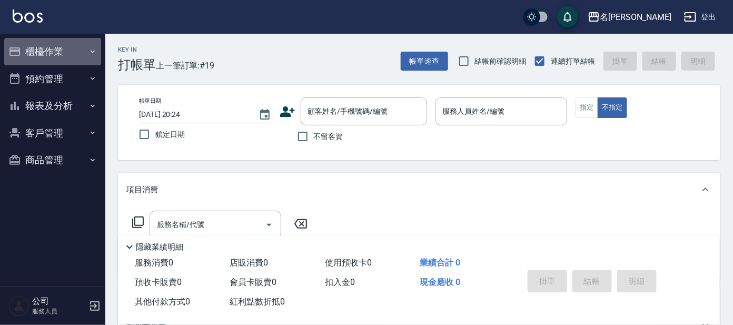
click at [66, 61] on button "櫃檯作業" at bounding box center [52, 51] width 97 height 27
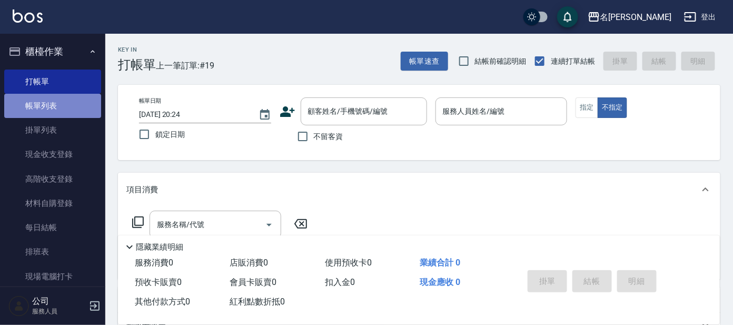
click at [53, 103] on link "帳單列表" at bounding box center [52, 106] width 97 height 24
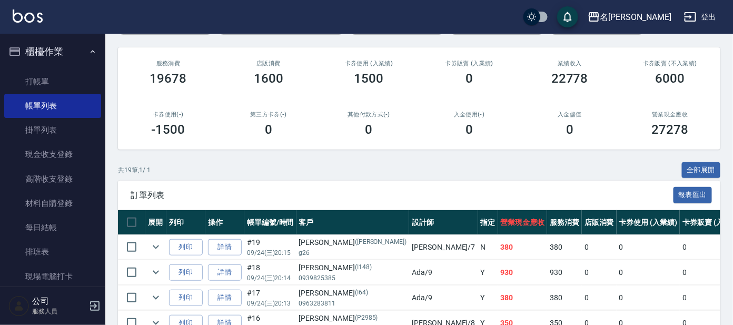
scroll to position [197, 0]
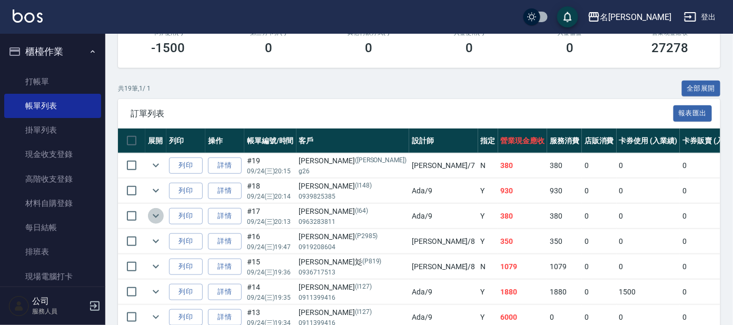
click at [151, 215] on icon "expand row" at bounding box center [156, 216] width 13 height 13
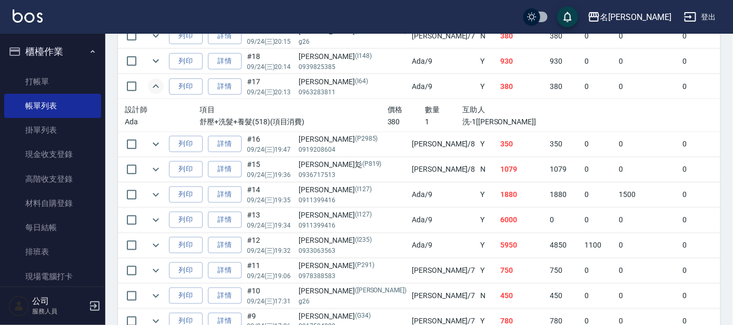
scroll to position [329, 0]
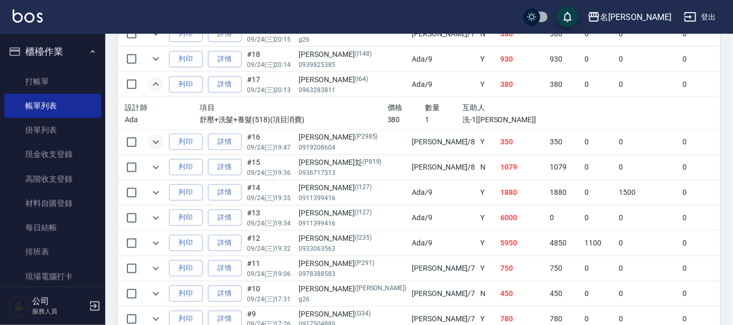
click at [152, 140] on icon "expand row" at bounding box center [156, 142] width 13 height 13
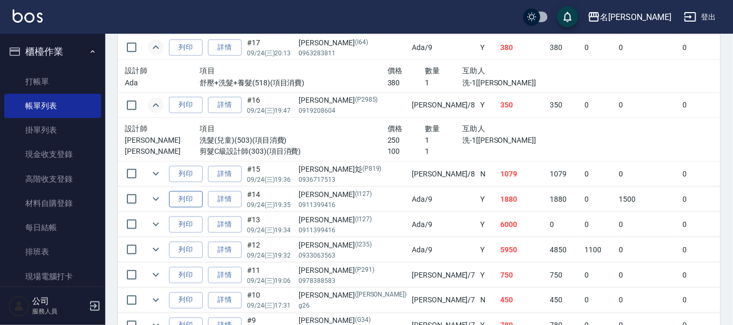
scroll to position [395, 0]
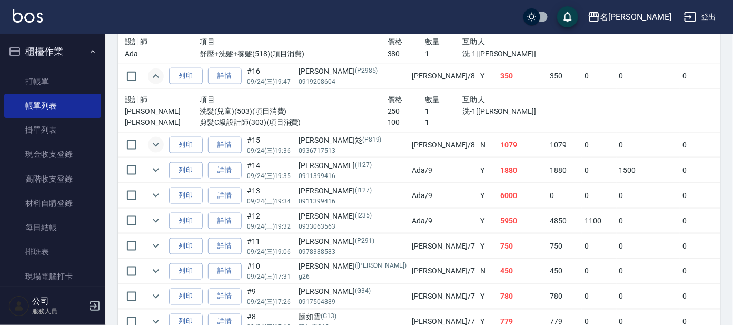
click at [157, 144] on icon "expand row" at bounding box center [156, 145] width 13 height 13
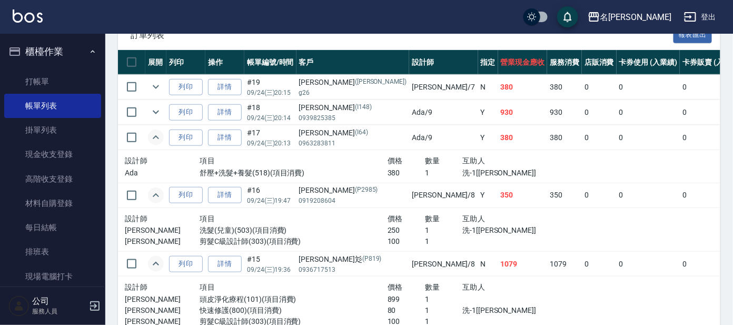
scroll to position [263, 0]
